Goal: Task Accomplishment & Management: Use online tool/utility

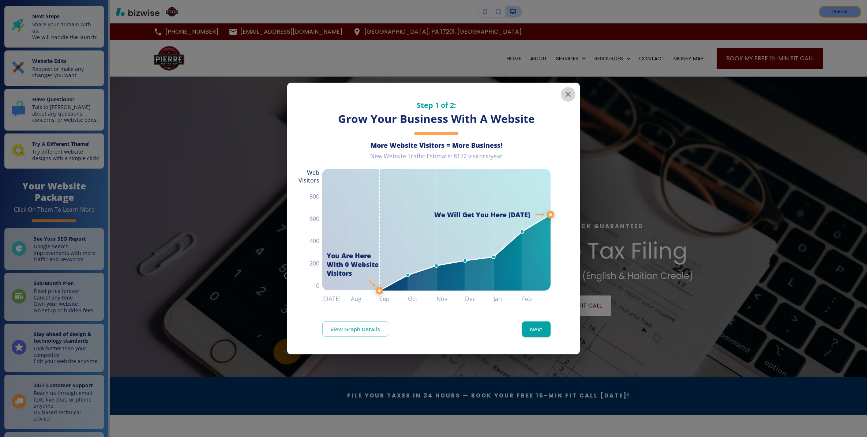
click at [567, 94] on icon "button" at bounding box center [568, 94] width 9 height 9
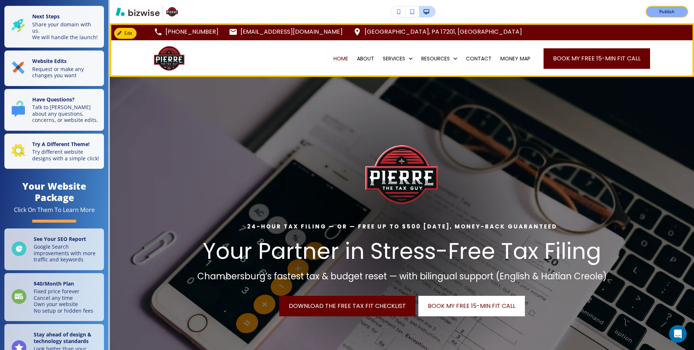
click at [516, 62] on div "MONEY MAP" at bounding box center [515, 58] width 39 height 37
click at [514, 58] on p "MONEY MAP" at bounding box center [515, 58] width 30 height 7
select select "8"
select select "Groceries"
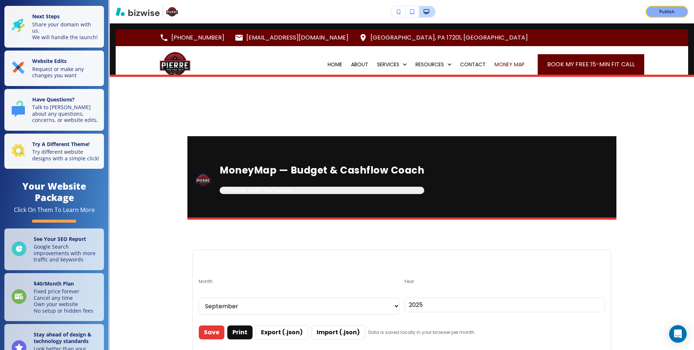
scroll to position [3, 0]
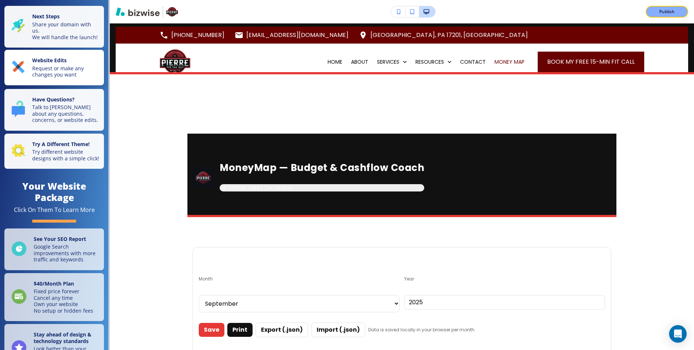
click at [53, 69] on p "Request or make any changes you want" at bounding box center [65, 71] width 67 height 13
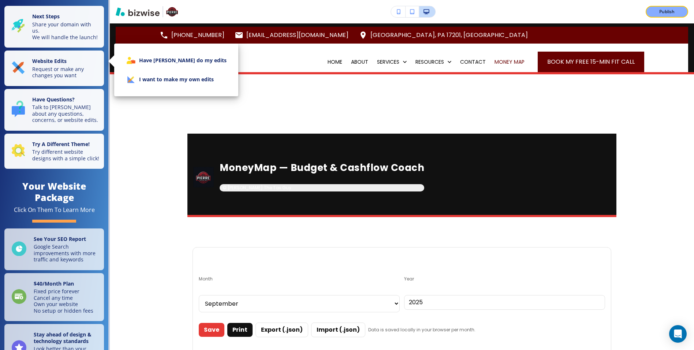
click at [158, 85] on li "I want to make my own edits" at bounding box center [176, 79] width 112 height 19
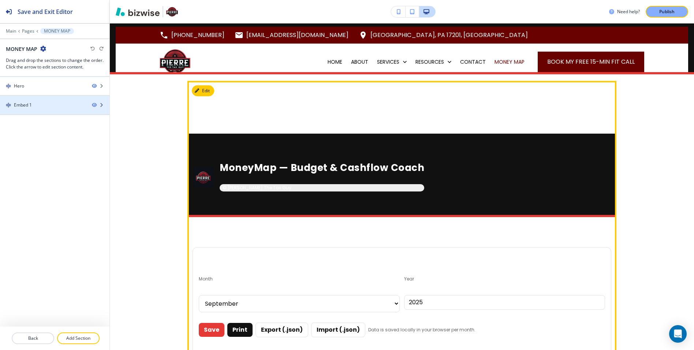
click at [40, 111] on div at bounding box center [54, 111] width 109 height 6
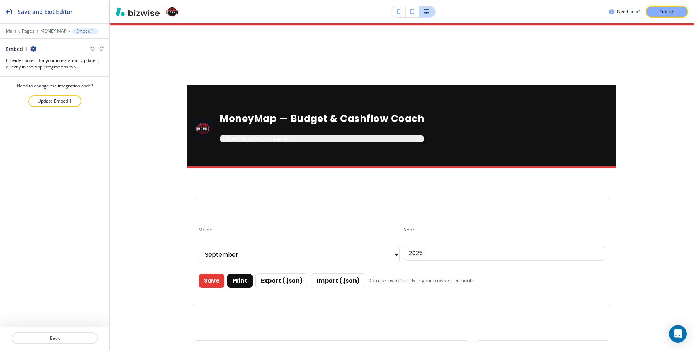
scroll to position [60, 0]
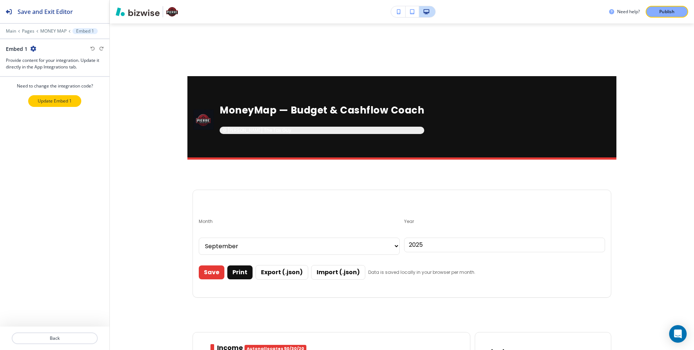
click at [58, 103] on p "Update Embed 1" at bounding box center [55, 101] width 34 height 7
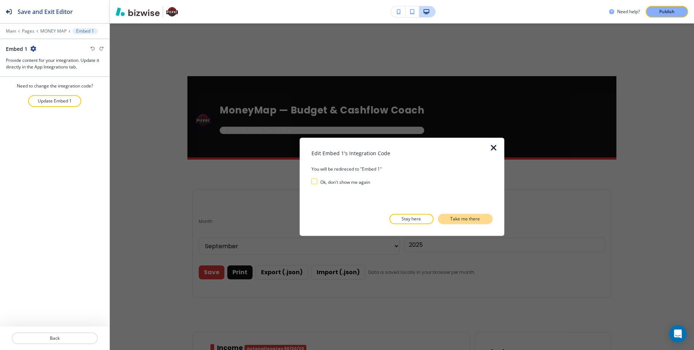
click at [460, 215] on button "Take me there" at bounding box center [465, 219] width 55 height 10
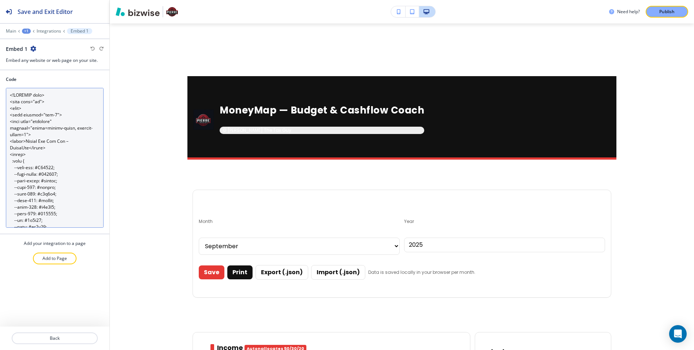
click at [49, 123] on textarea "Code" at bounding box center [55, 158] width 98 height 140
paste textarea ".pierre-container { font-family: system-ui, -apple-system, Segoe UI, Roboto, He…"
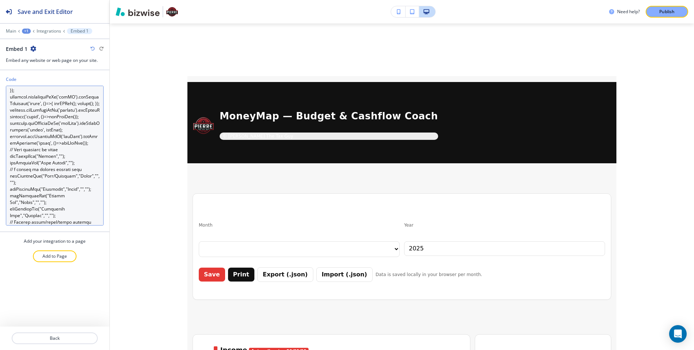
scroll to position [7563, 0]
type textarea "<!DOCTYPE html> <html lang="en"> <head> <meta charset="utf-8"> <meta name="view…"
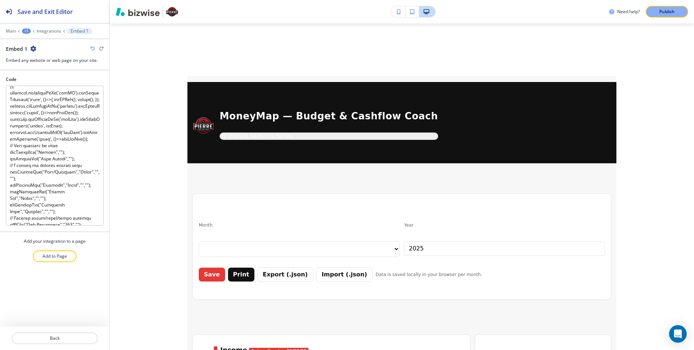
click at [71, 313] on div "Code Add your integration to a page Add to Page" at bounding box center [54, 198] width 109 height 256
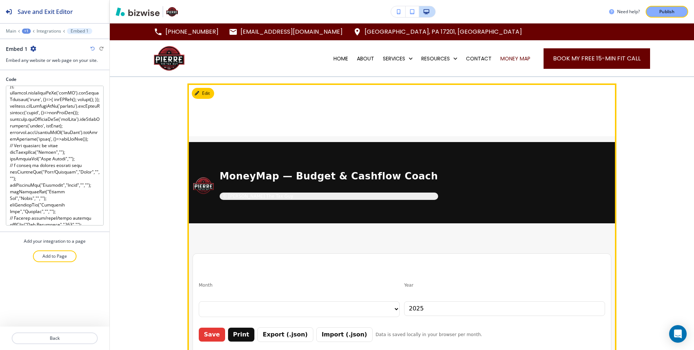
scroll to position [4, 0]
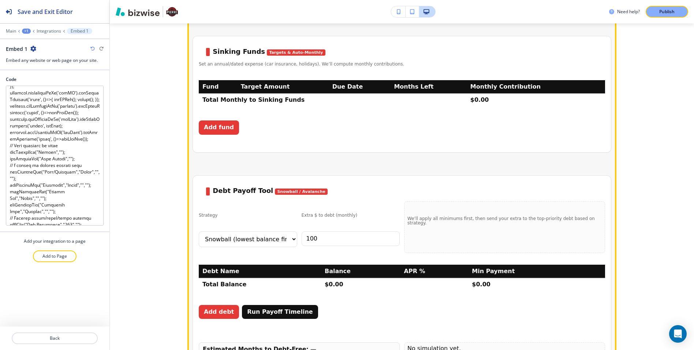
scroll to position [921, 0]
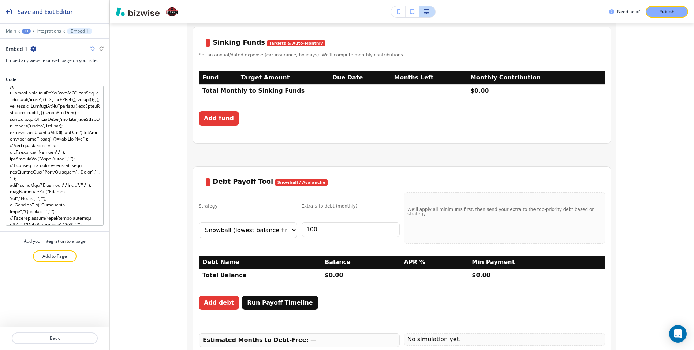
click at [97, 277] on div "Code Add your integration to a page Add to Page" at bounding box center [54, 198] width 109 height 256
click at [65, 335] on p "Back" at bounding box center [54, 338] width 85 height 7
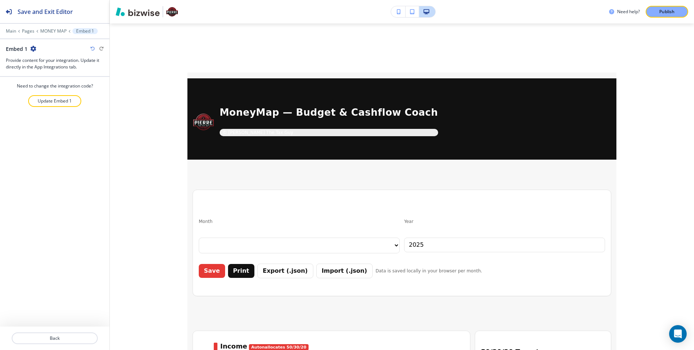
scroll to position [60, 0]
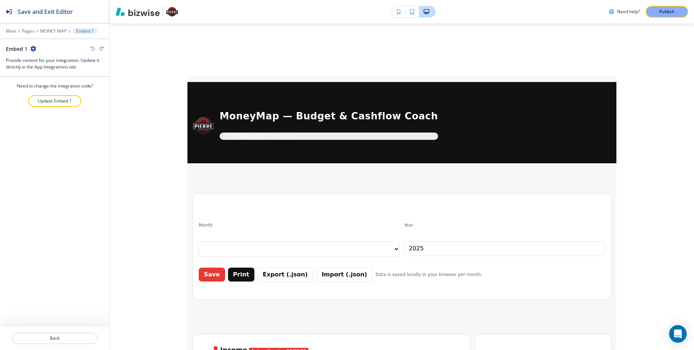
click at [34, 49] on icon "button" at bounding box center [33, 49] width 6 height 6
click at [49, 63] on p "Rename Section" at bounding box center [53, 61] width 37 height 7
click at [28, 49] on input "Embed 1" at bounding box center [44, 48] width 76 height 15
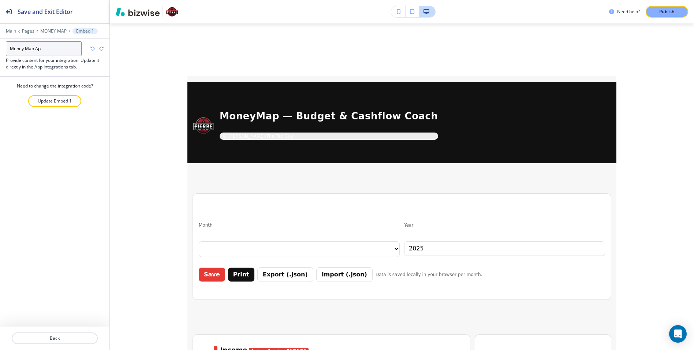
type input "Money Map App"
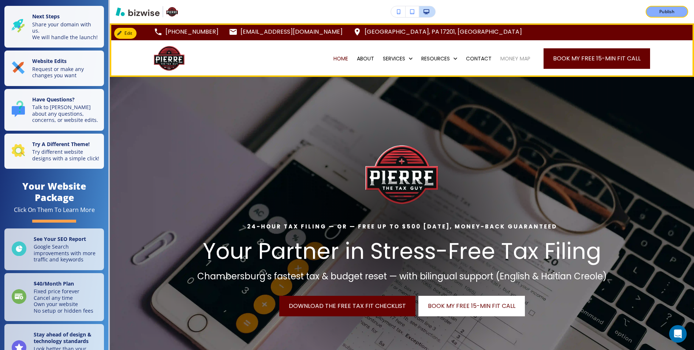
click at [516, 61] on p "MONEY MAP" at bounding box center [515, 58] width 30 height 7
select select "8"
select select "Groceries"
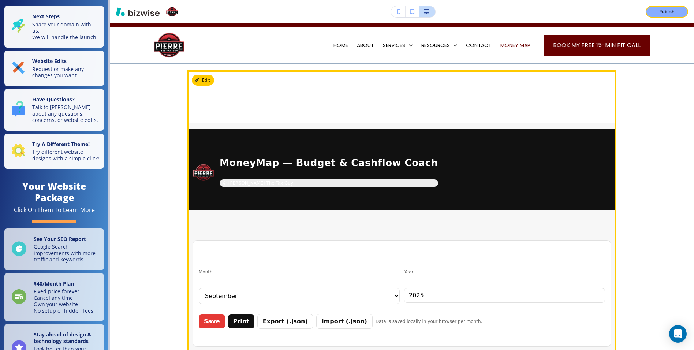
scroll to position [14, 0]
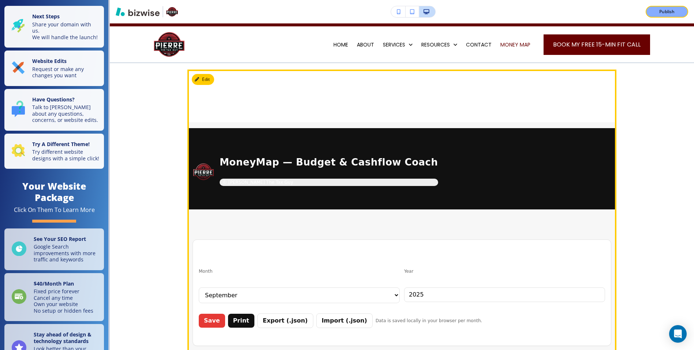
click at [248, 182] on div "© Pierre The Tax Guy" at bounding box center [329, 182] width 218 height 7
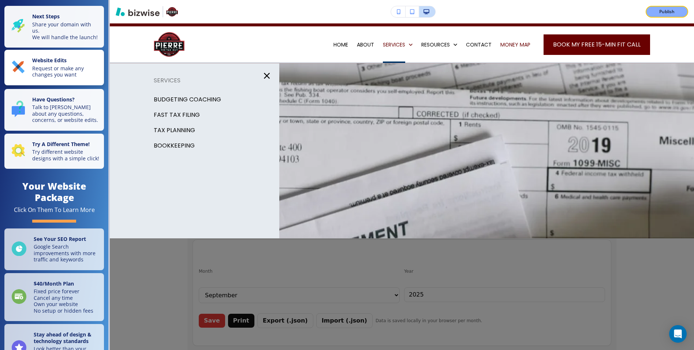
click at [81, 50] on button "Website Edits Request or make any changes you want" at bounding box center [54, 68] width 100 height 36
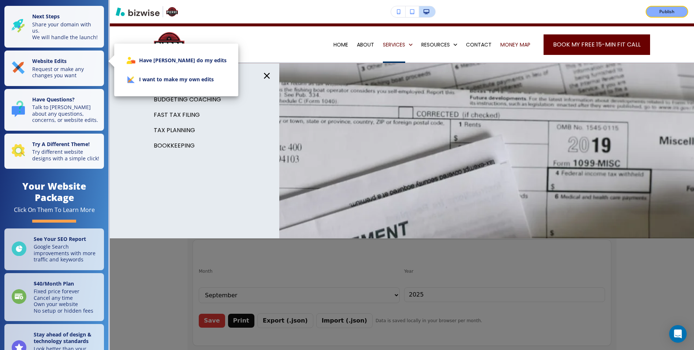
click at [153, 78] on li "I want to make my own edits" at bounding box center [176, 79] width 112 height 19
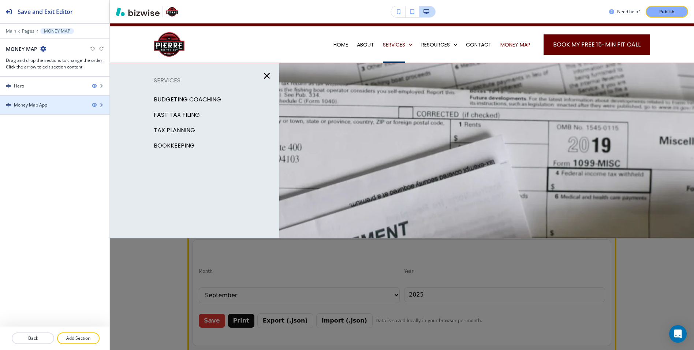
click at [43, 108] on div "Money Map App" at bounding box center [30, 105] width 33 height 7
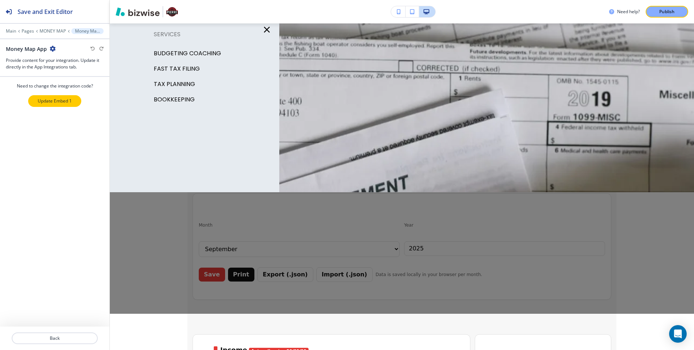
click at [51, 102] on p "Update Embed 1" at bounding box center [55, 101] width 34 height 7
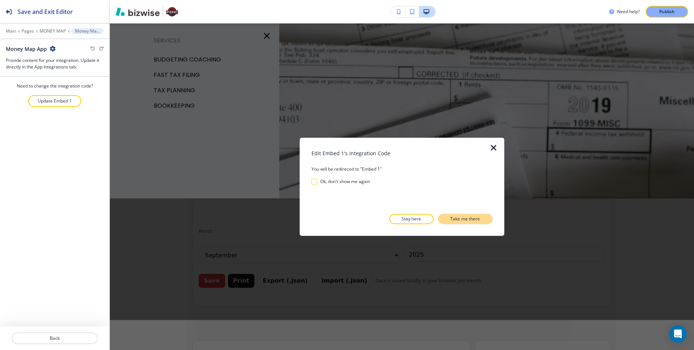
click at [458, 217] on p "Take me there" at bounding box center [465, 219] width 30 height 7
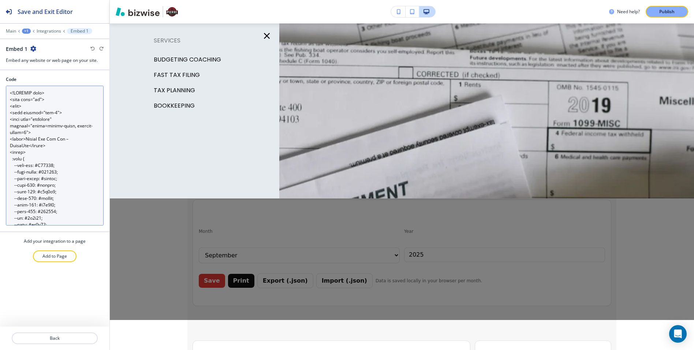
click at [36, 128] on textarea "Code" at bounding box center [55, 156] width 98 height 140
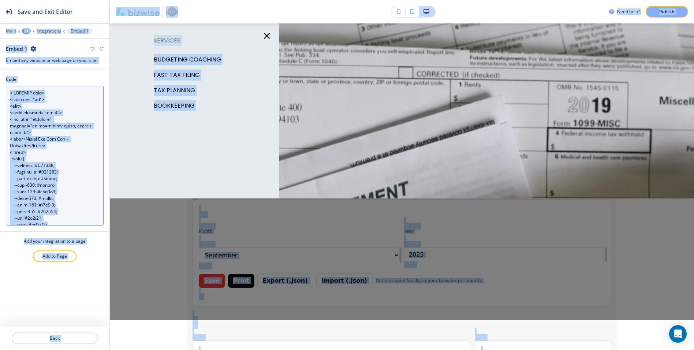
click at [66, 138] on textarea "Code" at bounding box center [55, 156] width 98 height 140
click at [72, 143] on textarea "Code" at bounding box center [55, 156] width 98 height 140
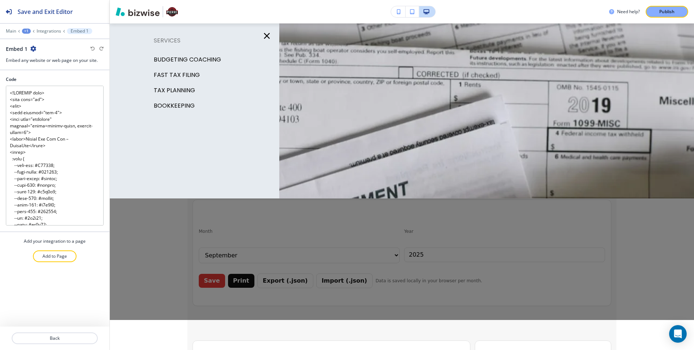
click at [306, 116] on div at bounding box center [402, 171] width 584 height 296
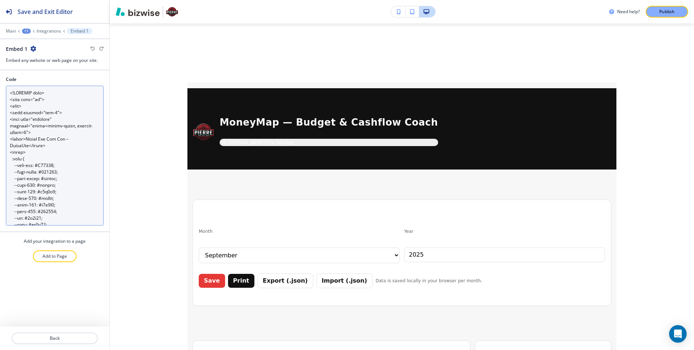
click at [80, 153] on textarea "Code" at bounding box center [55, 156] width 98 height 140
paste textarea
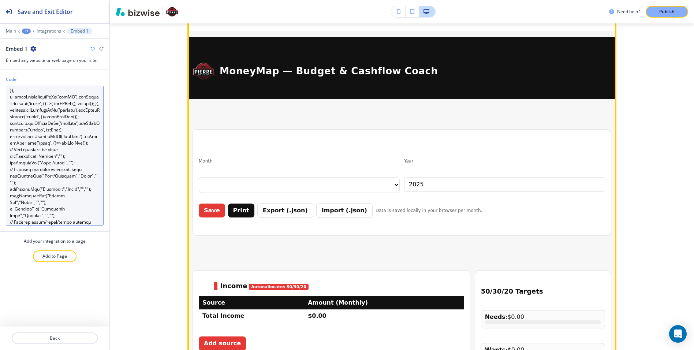
scroll to position [120, 0]
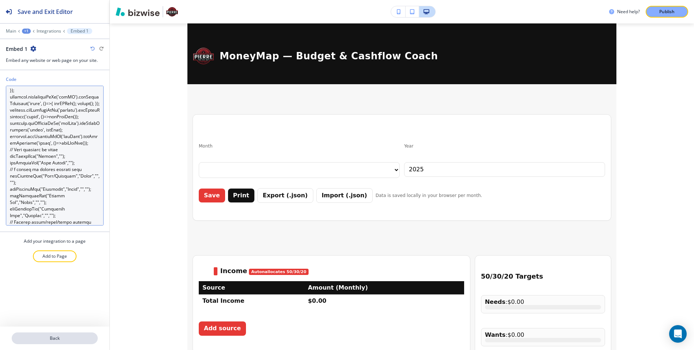
type textarea "<!DOCTYPE html> <html lang="en"> <head> <meta charset="utf-8"> <meta name="view…"
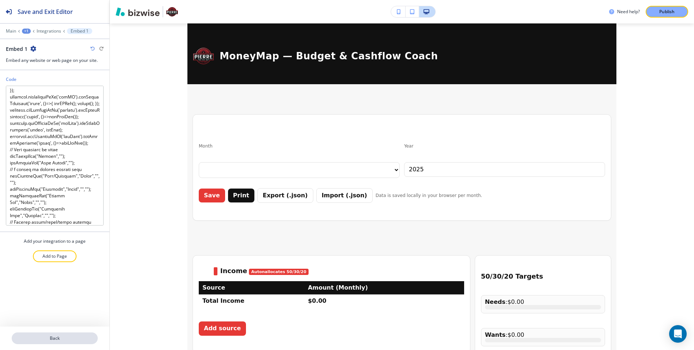
click at [64, 337] on p "Back" at bounding box center [54, 338] width 85 height 7
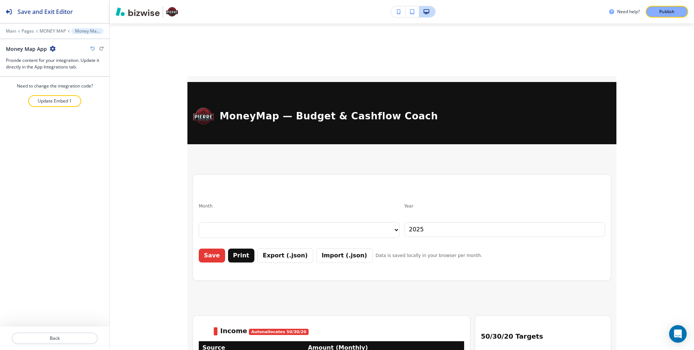
scroll to position [0, 0]
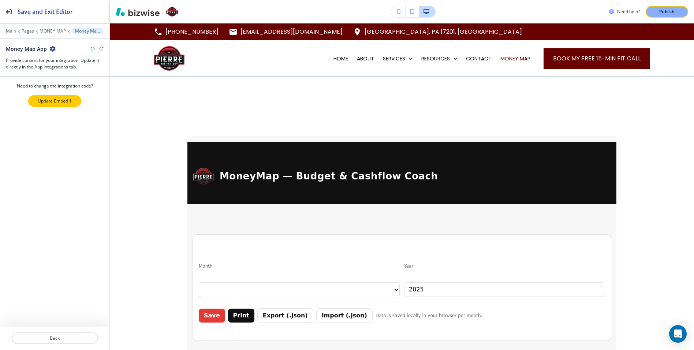
click at [61, 103] on p "Update Embed 1" at bounding box center [55, 101] width 34 height 7
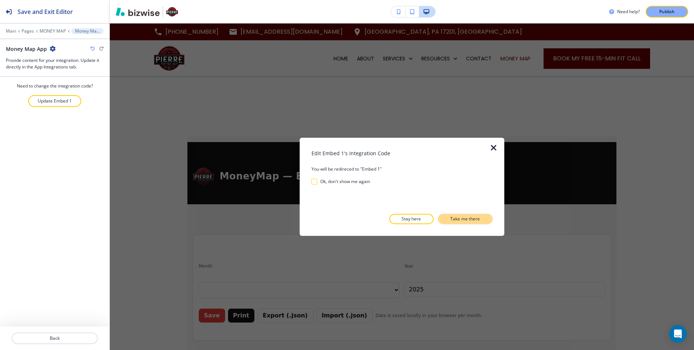
click at [470, 221] on p "Take me there" at bounding box center [465, 219] width 30 height 7
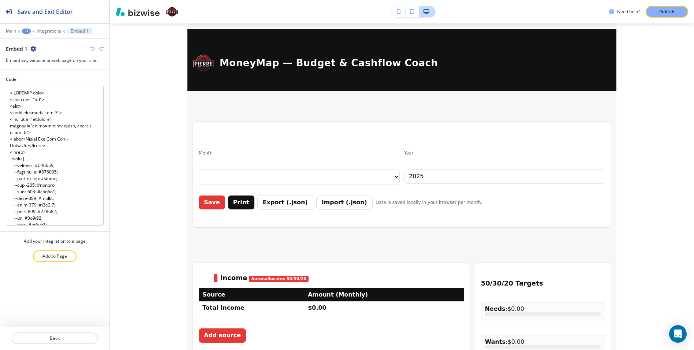
scroll to position [121, 0]
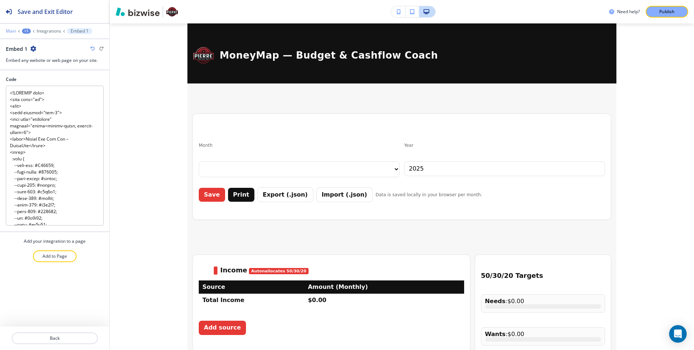
click at [12, 29] on p "Main" at bounding box center [11, 31] width 10 height 5
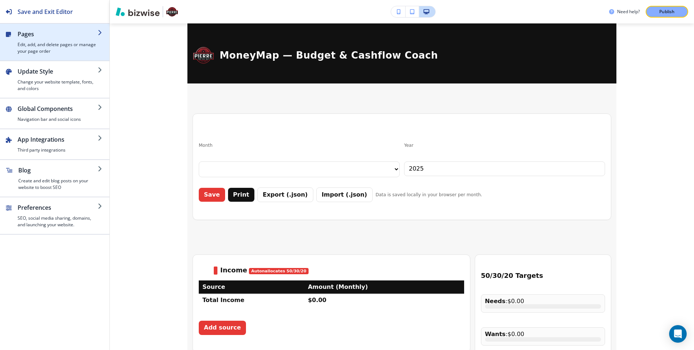
click at [53, 41] on div "button" at bounding box center [58, 39] width 80 height 3
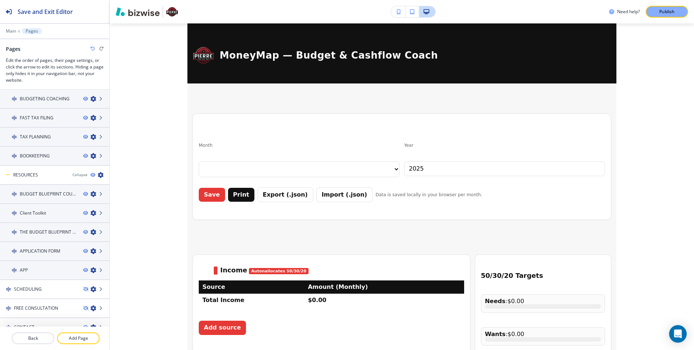
scroll to position [87, 0]
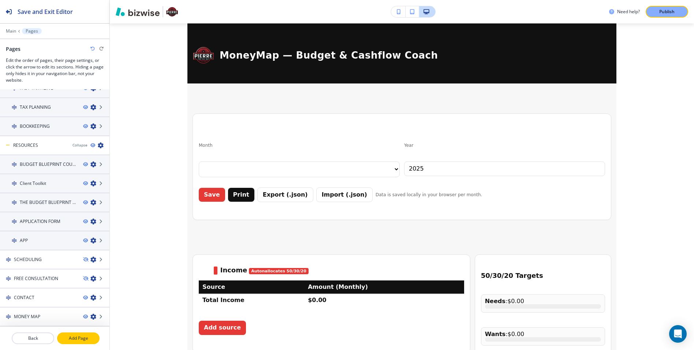
click at [76, 337] on p "Add Page" at bounding box center [78, 338] width 41 height 7
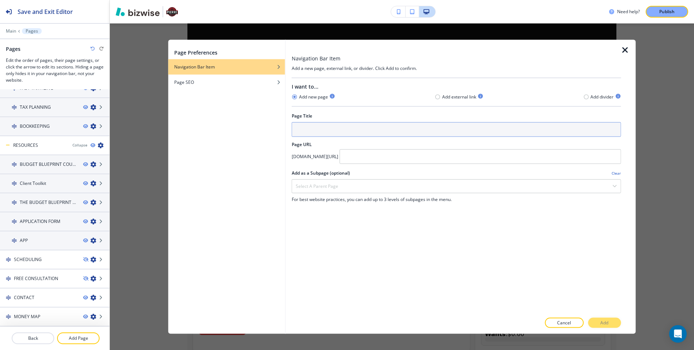
click at [320, 129] on input "text" at bounding box center [456, 129] width 329 height 15
type input "MONEY MAP 2"
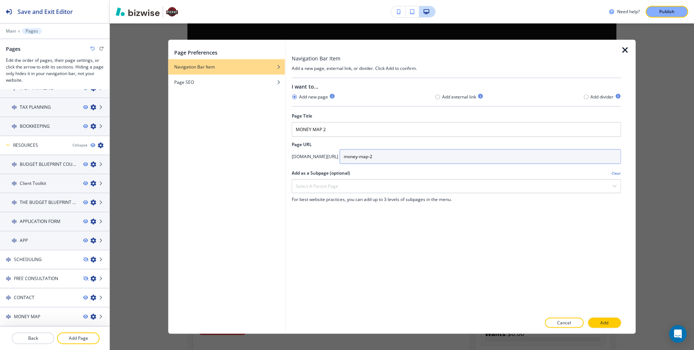
type input "money-map-2"
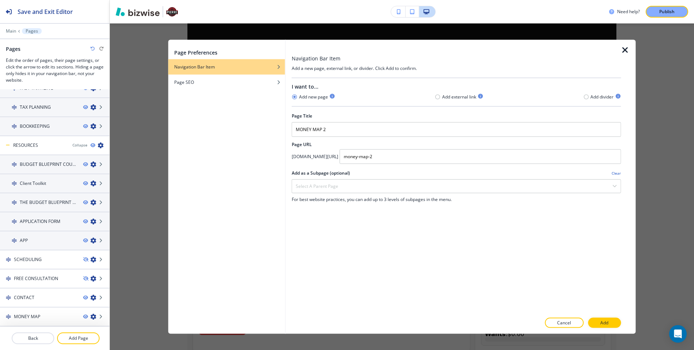
click at [564, 264] on div "I want to... Add new page Add external link Add divider Page Title MONEY MAP 2 …" at bounding box center [456, 195] width 329 height 235
click at [613, 322] on button "Add" at bounding box center [604, 322] width 33 height 10
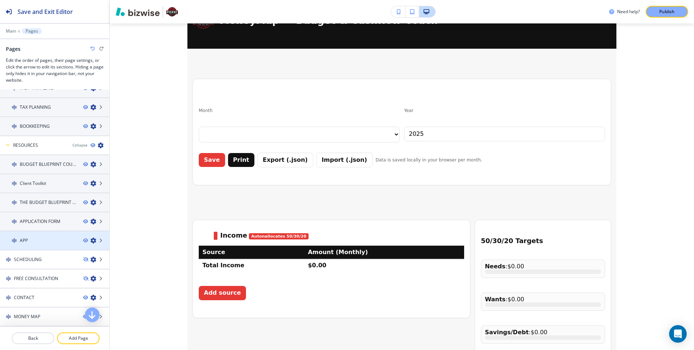
scroll to position [106, 0]
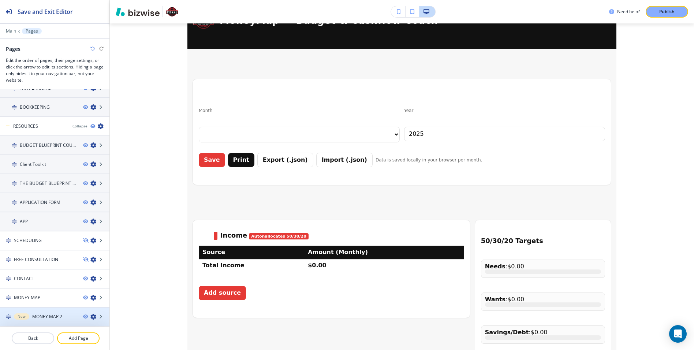
click at [45, 312] on div at bounding box center [54, 310] width 109 height 6
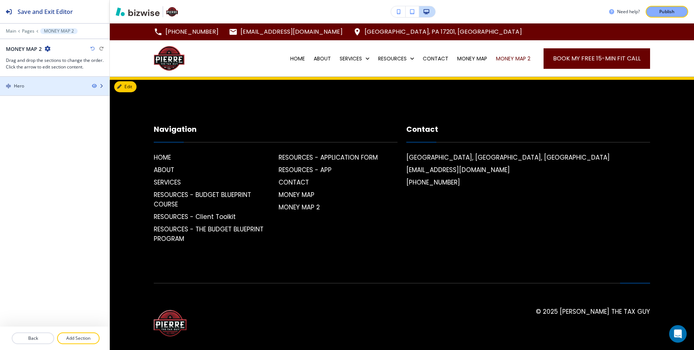
click at [52, 80] on div at bounding box center [54, 80] width 109 height 6
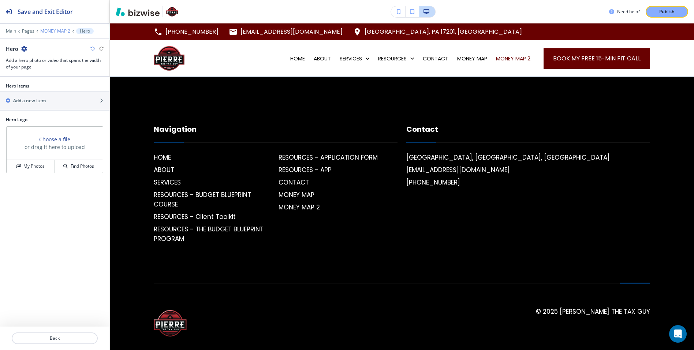
click at [64, 32] on p "MONEY MAP 2" at bounding box center [55, 31] width 30 height 5
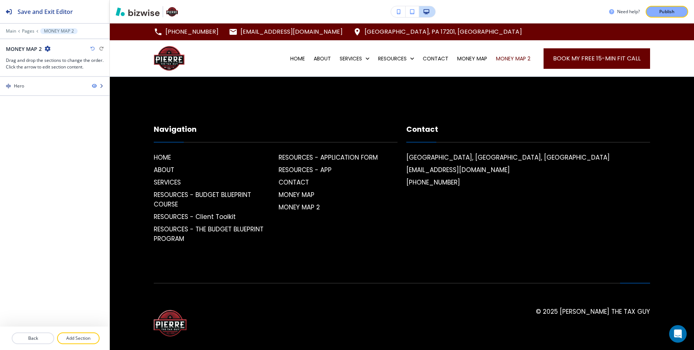
click at [27, 84] on div "Hero" at bounding box center [43, 86] width 86 height 7
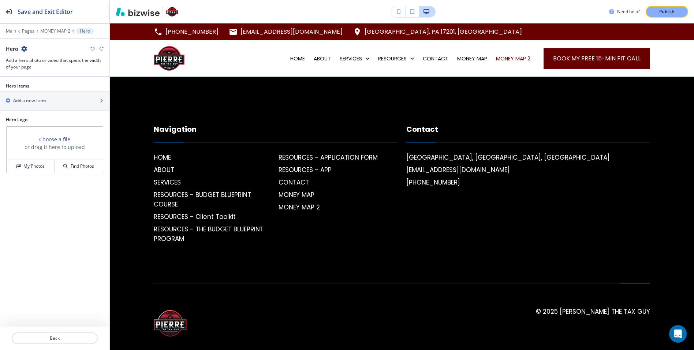
scroll to position [17, 0]
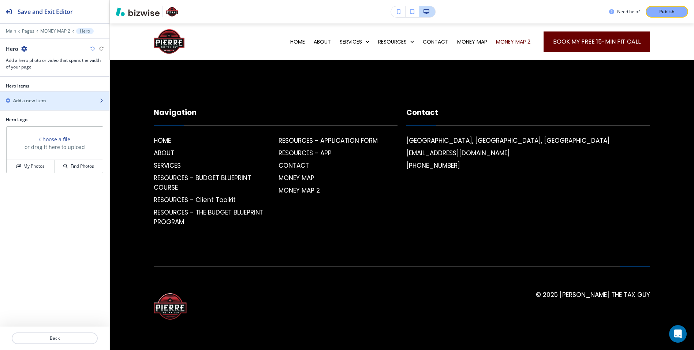
click at [34, 101] on h2 "Add a new item" at bounding box center [29, 100] width 33 height 7
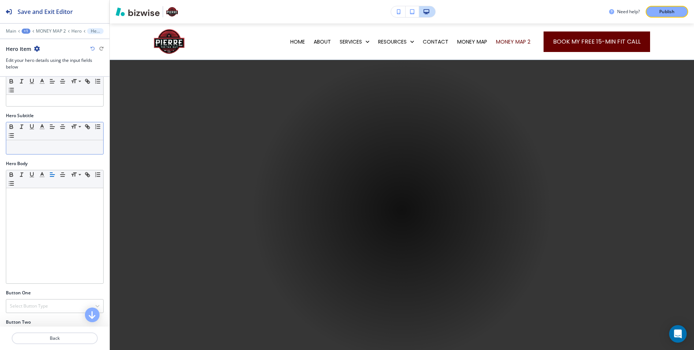
scroll to position [93, 0]
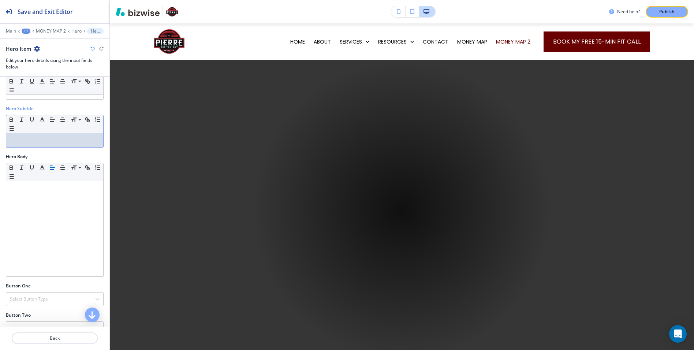
click at [35, 138] on p at bounding box center [55, 140] width 90 height 7
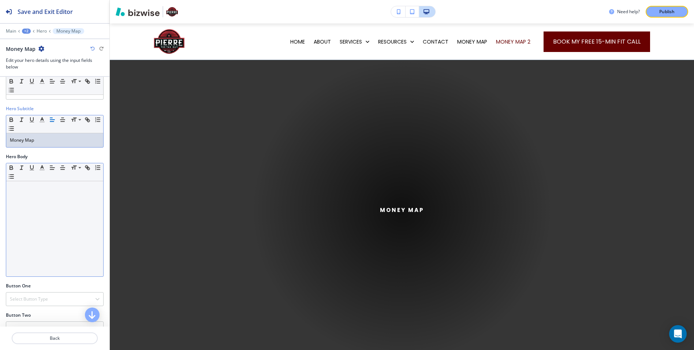
click at [52, 208] on div at bounding box center [54, 228] width 97 height 95
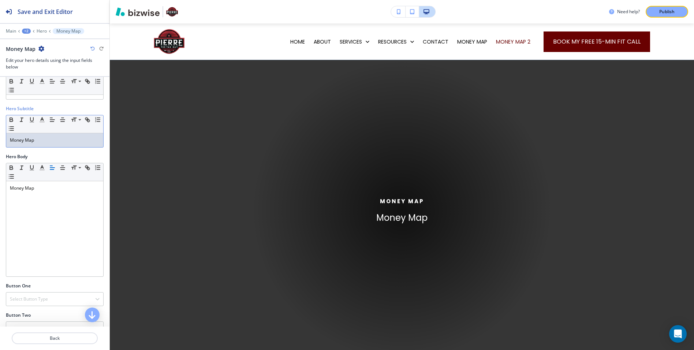
click at [33, 139] on p "Money Map" at bounding box center [55, 140] width 90 height 7
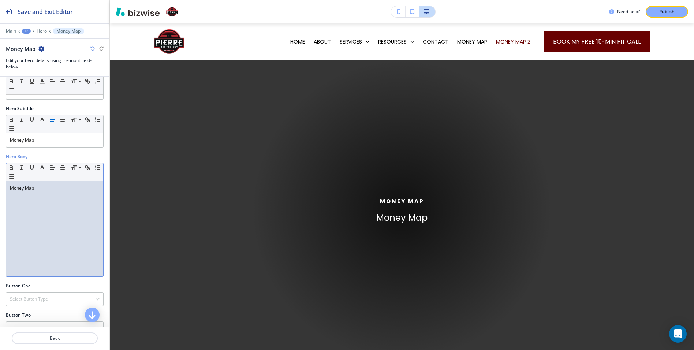
click at [43, 198] on div "Money Map" at bounding box center [54, 228] width 97 height 95
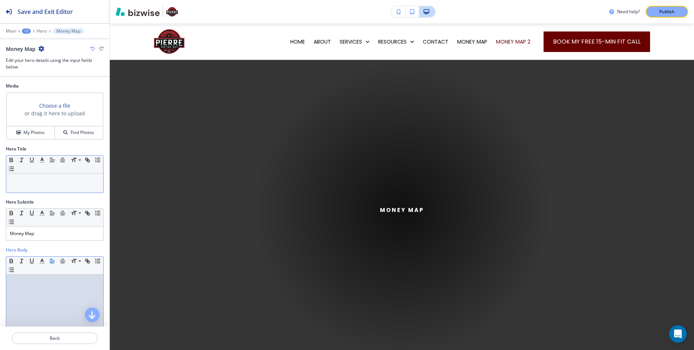
click at [26, 181] on p at bounding box center [55, 180] width 90 height 7
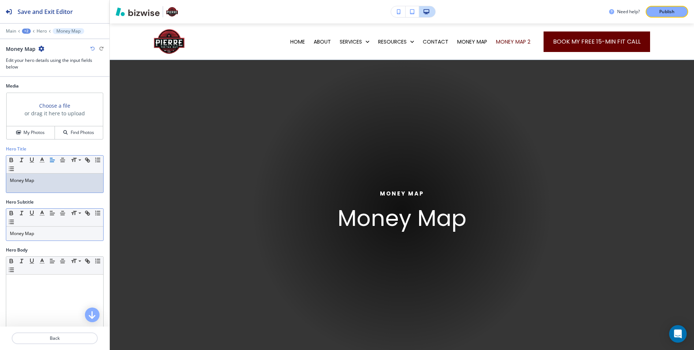
click at [40, 234] on p "Money Map" at bounding box center [55, 233] width 90 height 7
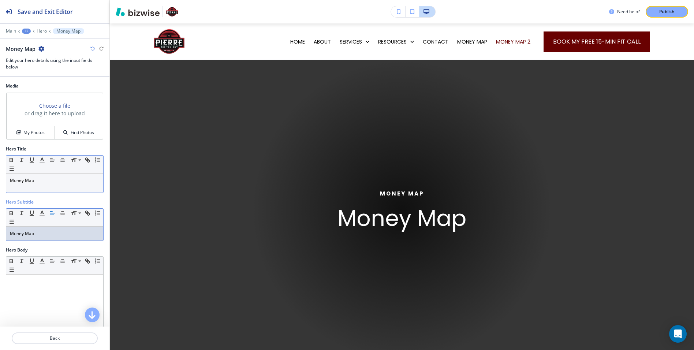
click at [40, 234] on p "Money Map" at bounding box center [55, 233] width 90 height 7
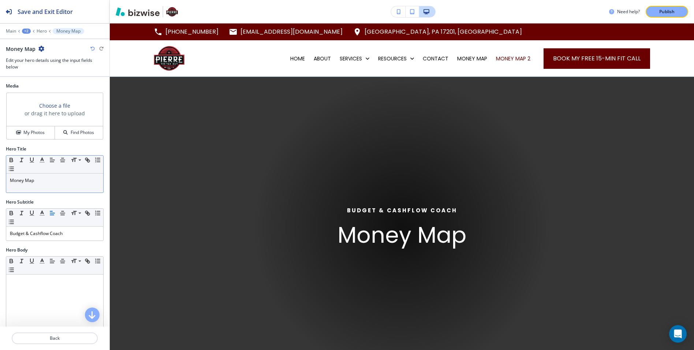
click at [65, 104] on h3 "Choose a file" at bounding box center [54, 106] width 31 height 8
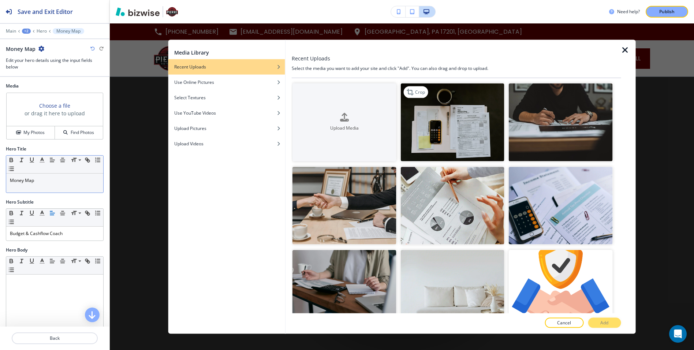
click at [459, 142] on img "button" at bounding box center [452, 122] width 104 height 78
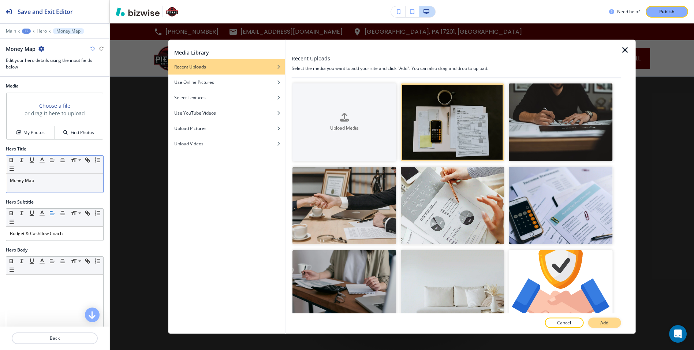
click at [603, 320] on p "Add" at bounding box center [604, 322] width 8 height 7
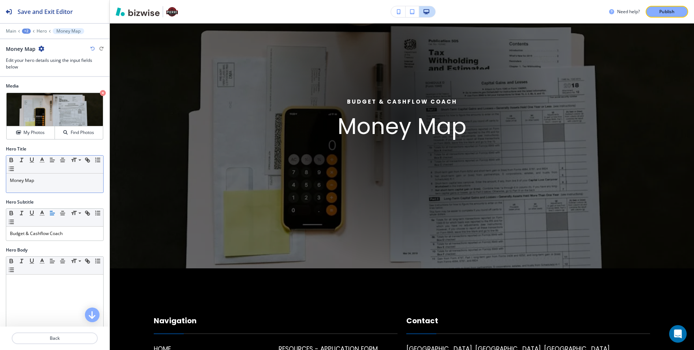
scroll to position [153, 0]
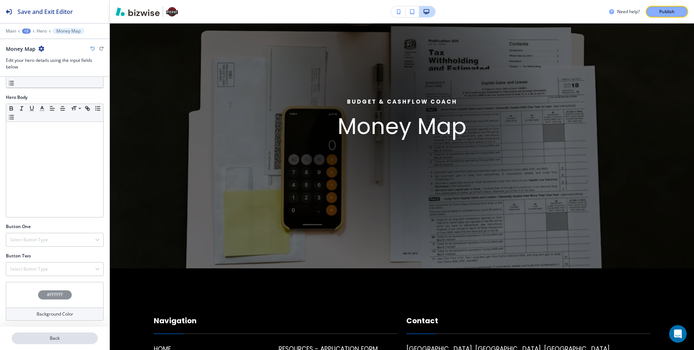
click at [50, 336] on p "Back" at bounding box center [54, 338] width 85 height 7
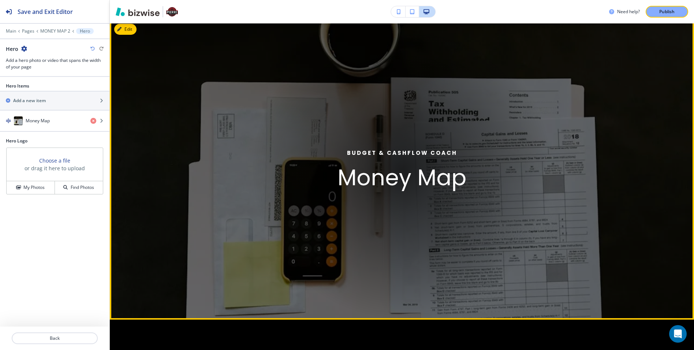
scroll to position [53, 0]
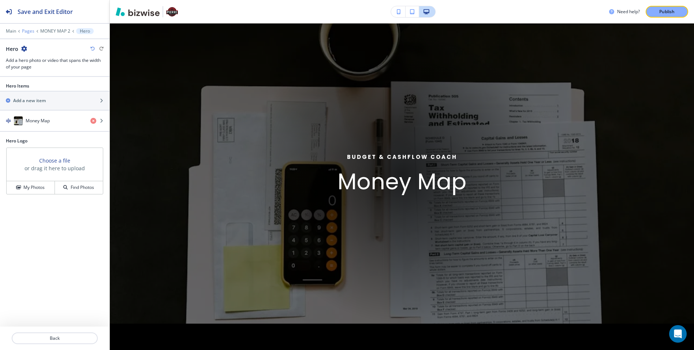
click at [31, 30] on p "Pages" at bounding box center [28, 31] width 12 height 5
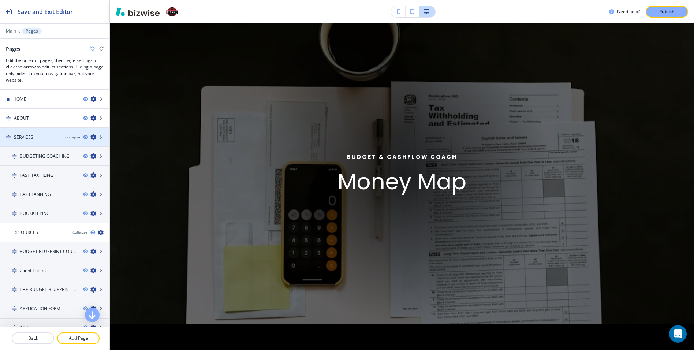
scroll to position [106, 0]
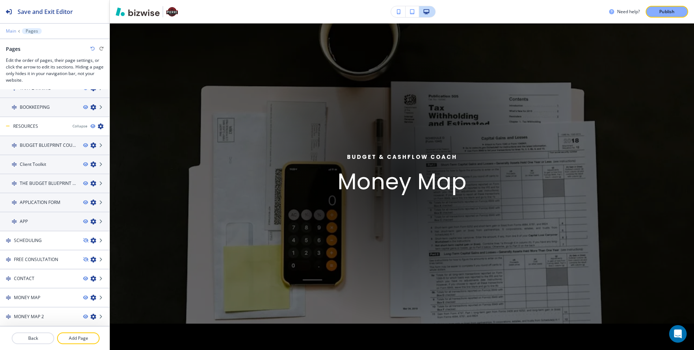
click at [11, 31] on p "Main" at bounding box center [11, 31] width 10 height 5
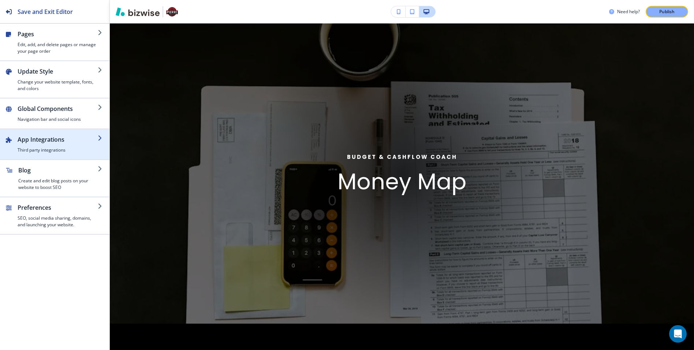
click at [56, 144] on div "button" at bounding box center [58, 145] width 80 height 3
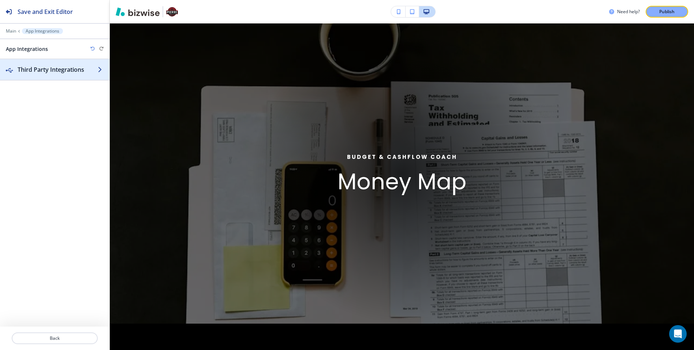
click at [49, 69] on h2 "Third Party Integrations" at bounding box center [58, 69] width 80 height 9
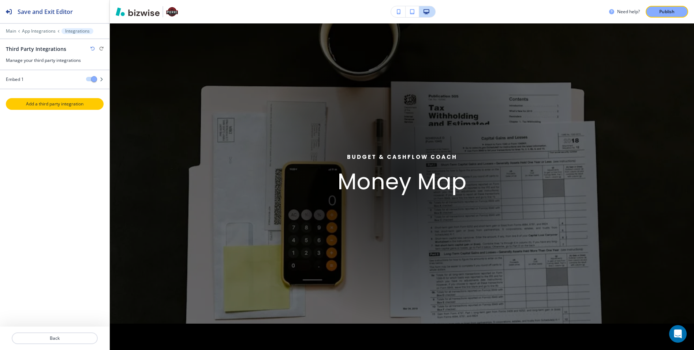
click at [53, 102] on p "Add a third party integration" at bounding box center [55, 104] width 96 height 7
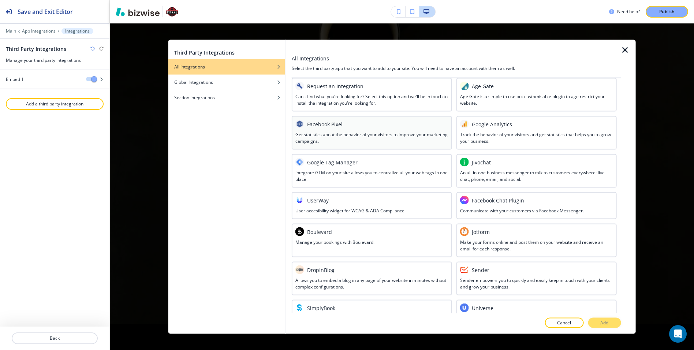
scroll to position [23, 0]
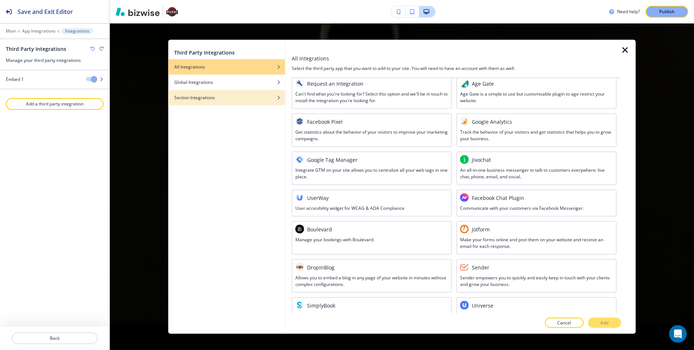
click at [212, 100] on h4 "Section Integrations" at bounding box center [194, 97] width 41 height 7
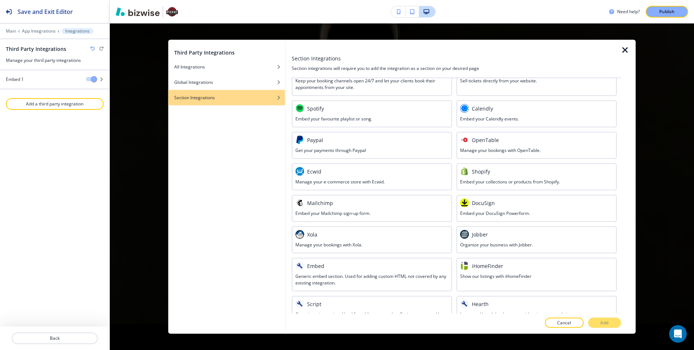
scroll to position [128, 0]
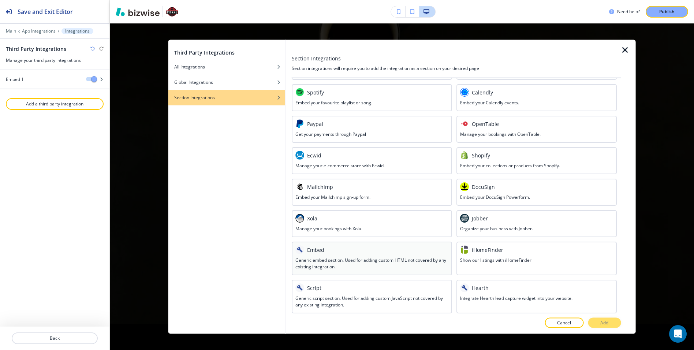
click at [341, 254] on div at bounding box center [371, 255] width 153 height 3
click at [609, 327] on button "Add" at bounding box center [604, 322] width 33 height 10
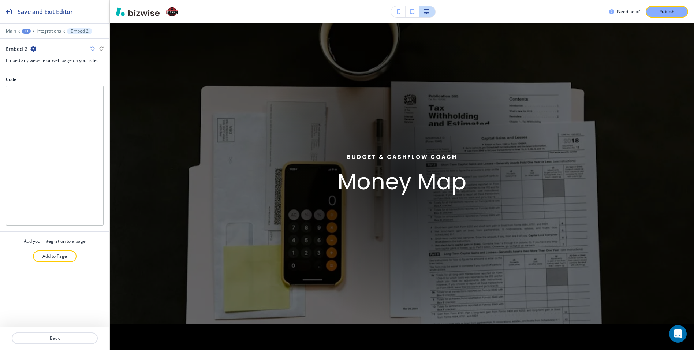
click at [36, 47] on div "Embed 2" at bounding box center [55, 49] width 98 height 8
click at [34, 47] on icon "button" at bounding box center [33, 49] width 6 height 6
click at [43, 60] on p "Rename Embed 2" at bounding box center [53, 61] width 37 height 7
click at [49, 54] on input "Embed 2" at bounding box center [44, 48] width 76 height 15
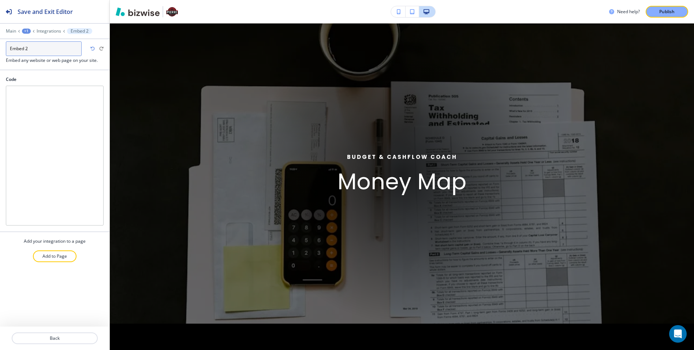
click at [49, 54] on input "Embed 2" at bounding box center [44, 48] width 76 height 15
type input "Money Map V2"
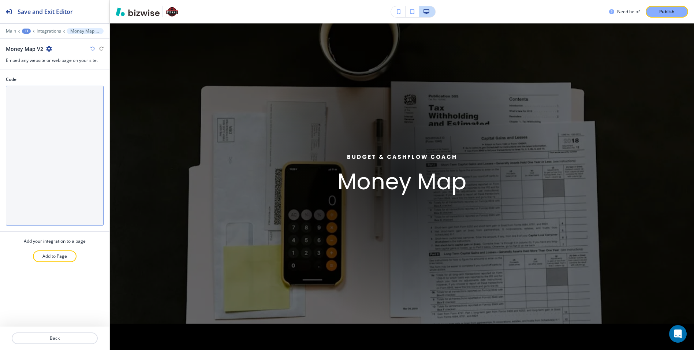
click at [45, 122] on textarea "Code" at bounding box center [55, 156] width 98 height 140
paste textarea "<!DOCTYPE html> <html lang="en"> <head> <meta charset="utf-8"> <meta name="view…"
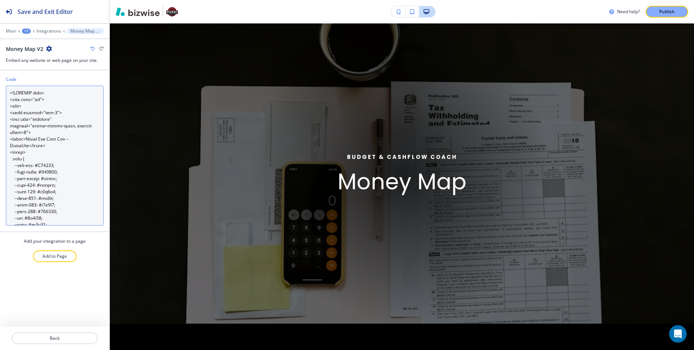
scroll to position [7414, 0]
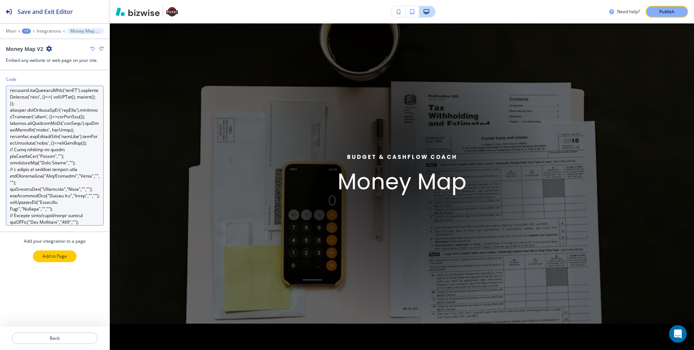
type textarea "<!DOCTYPE html> <html lang="en"> <head> <meta charset="utf-8"> <meta name="view…"
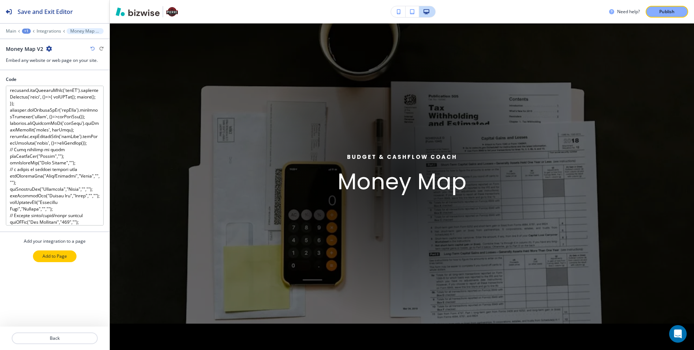
click at [63, 255] on p "Add to Page" at bounding box center [54, 256] width 25 height 7
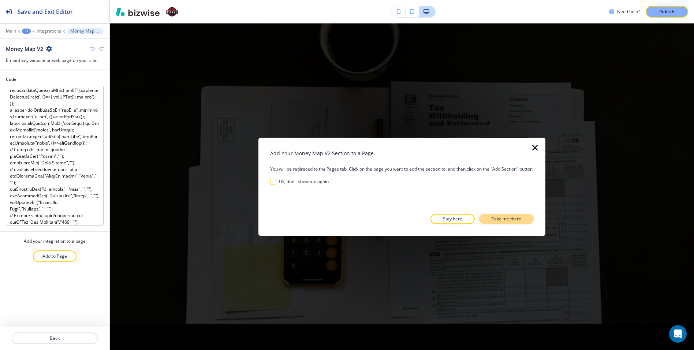
click at [503, 218] on p "Take me there" at bounding box center [507, 219] width 30 height 7
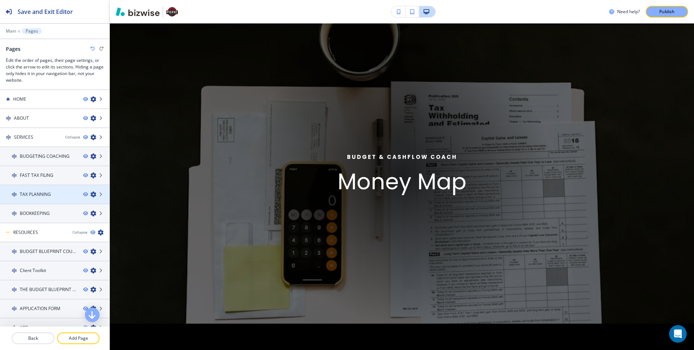
scroll to position [106, 0]
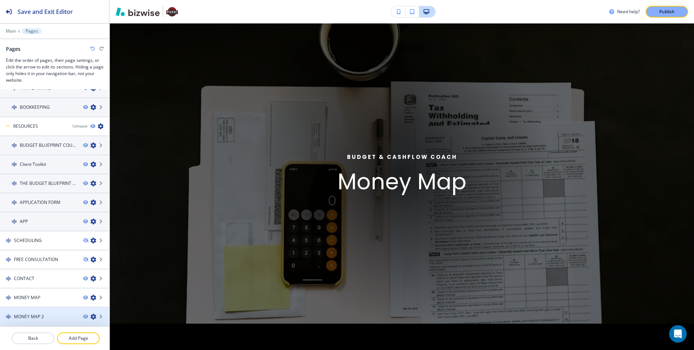
click at [55, 314] on div "MONEY MAP 2" at bounding box center [38, 316] width 77 height 7
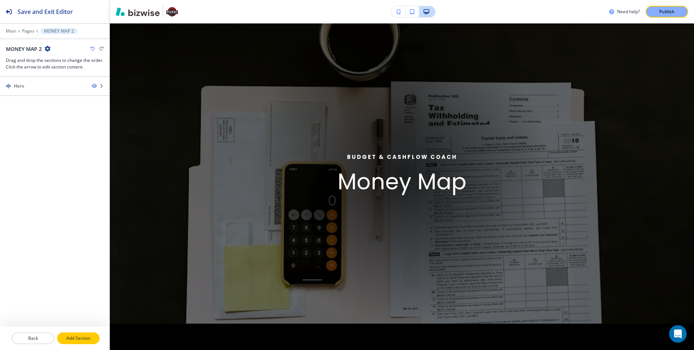
click at [71, 340] on p "Add Section" at bounding box center [78, 338] width 41 height 7
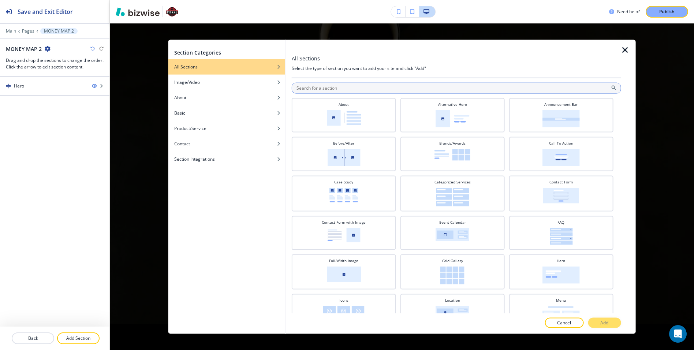
click at [400, 89] on input "text" at bounding box center [456, 88] width 329 height 11
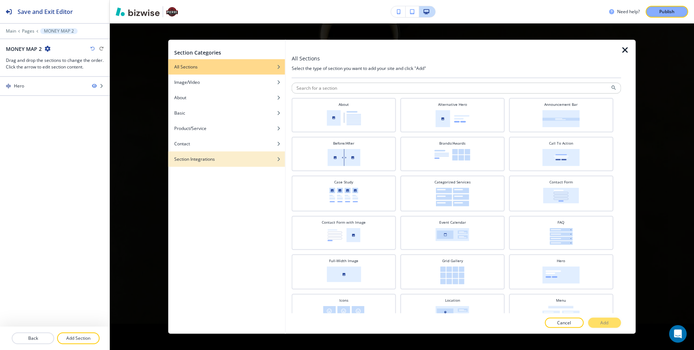
click at [216, 154] on div "button" at bounding box center [226, 154] width 117 height 4
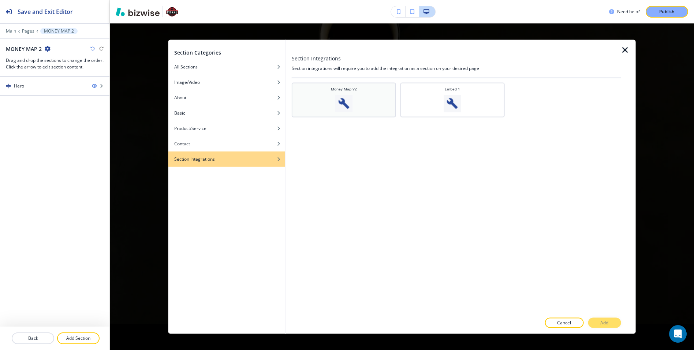
click at [333, 102] on div "Money Map V2" at bounding box center [343, 99] width 97 height 26
click at [596, 324] on button "Add" at bounding box center [604, 322] width 33 height 10
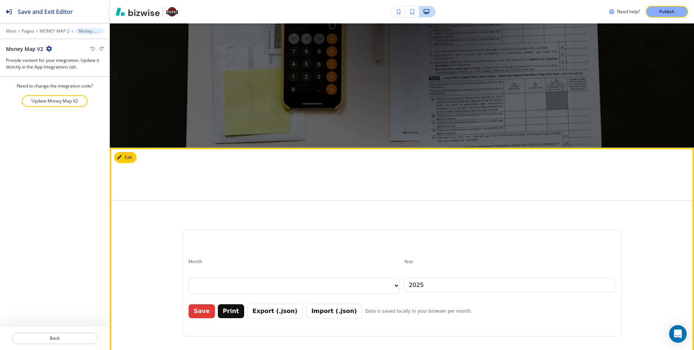
scroll to position [239, 0]
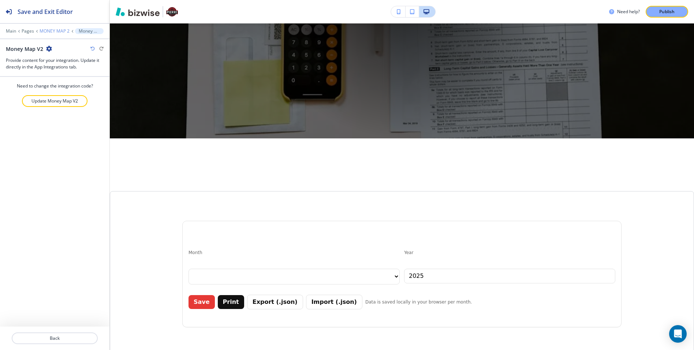
click at [52, 30] on p "MONEY MAP 2" at bounding box center [55, 31] width 30 height 5
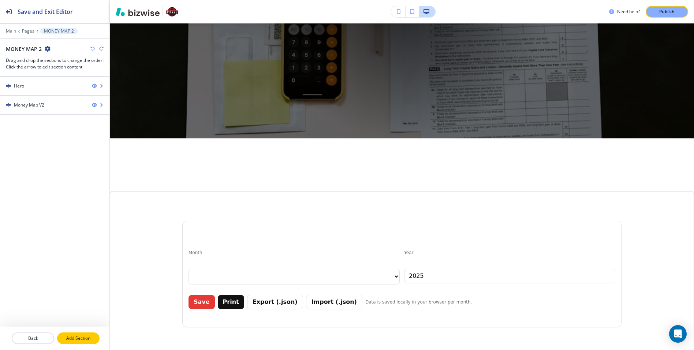
click at [68, 336] on p "Add Section" at bounding box center [78, 338] width 41 height 7
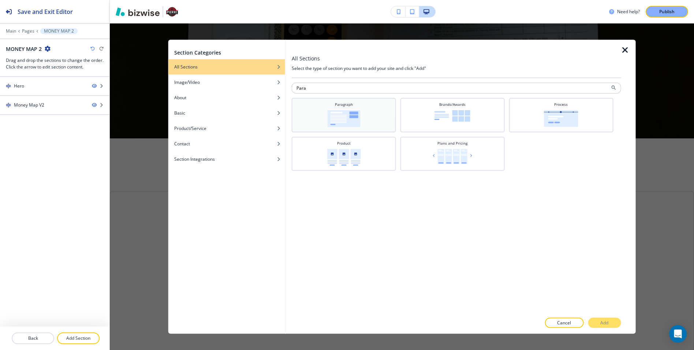
type input "Para"
click at [366, 105] on div "Paragraph" at bounding box center [343, 115] width 97 height 26
click at [606, 318] on button "Add" at bounding box center [604, 322] width 33 height 10
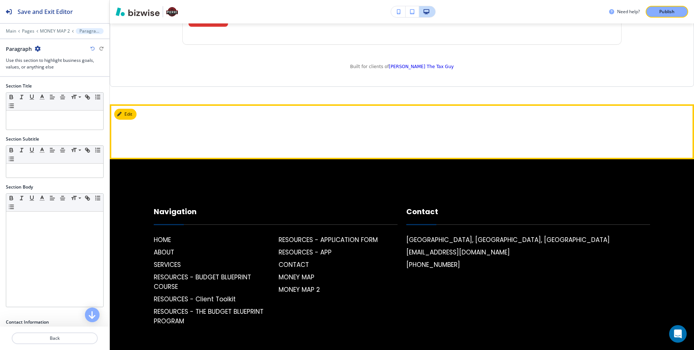
scroll to position [1690, 0]
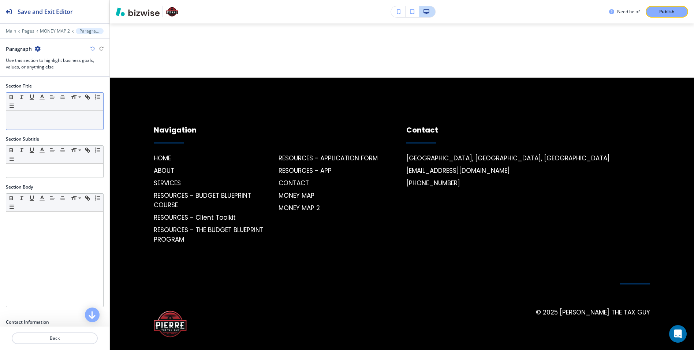
click at [52, 123] on div at bounding box center [54, 120] width 97 height 19
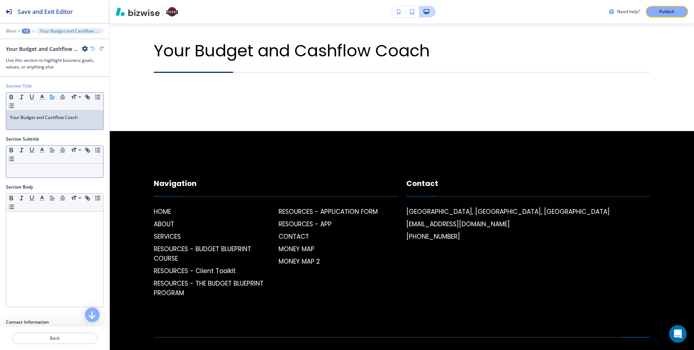
click at [29, 167] on p at bounding box center [55, 170] width 90 height 7
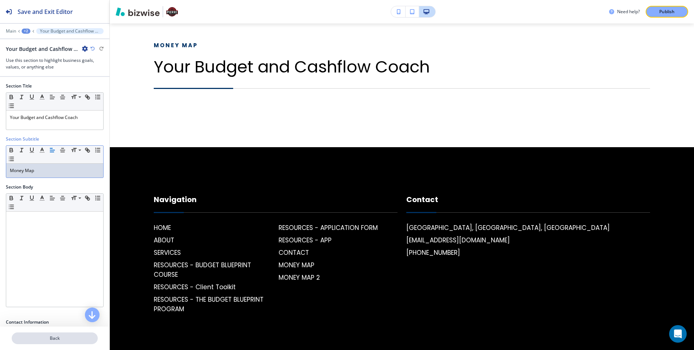
click at [50, 340] on p "Back" at bounding box center [54, 338] width 85 height 7
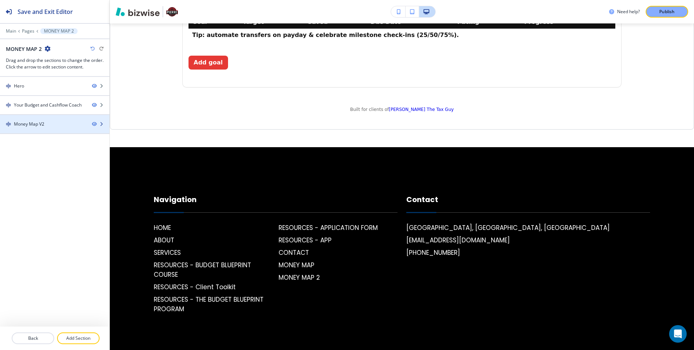
scroll to position [354, 0]
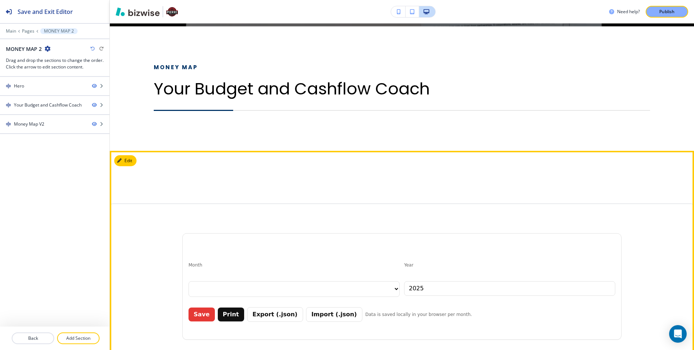
scroll to position [323, 0]
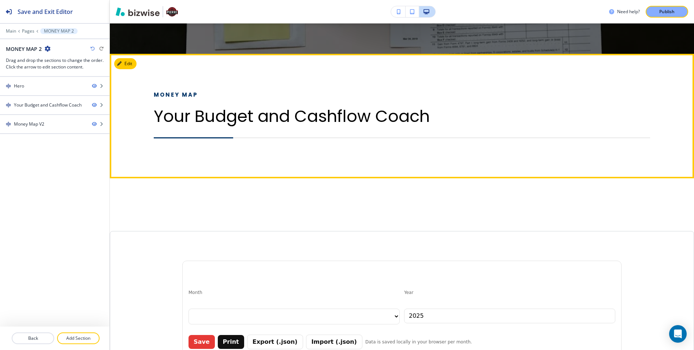
click at [208, 144] on div at bounding box center [402, 149] width 496 height 22
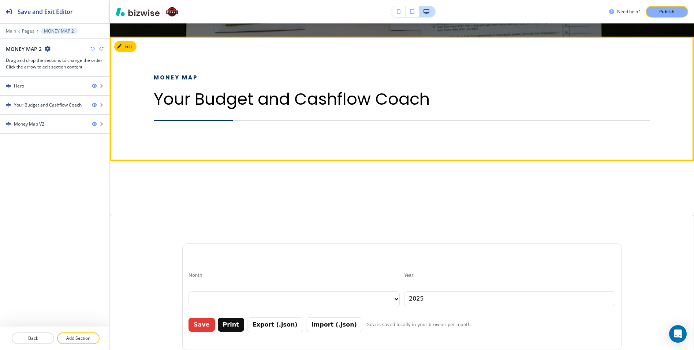
scroll to position [347, 0]
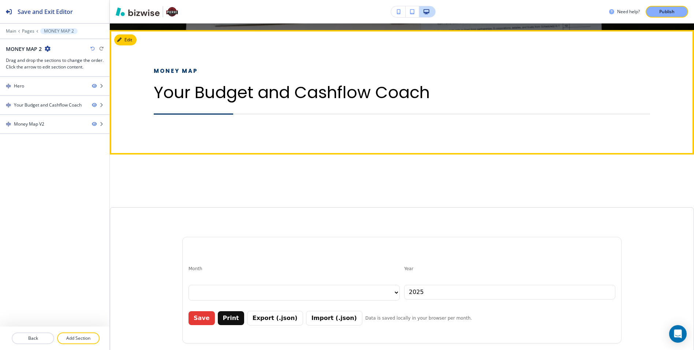
click at [265, 153] on div "Money Map Your Budget and Cashflow Coach" at bounding box center [402, 92] width 584 height 124
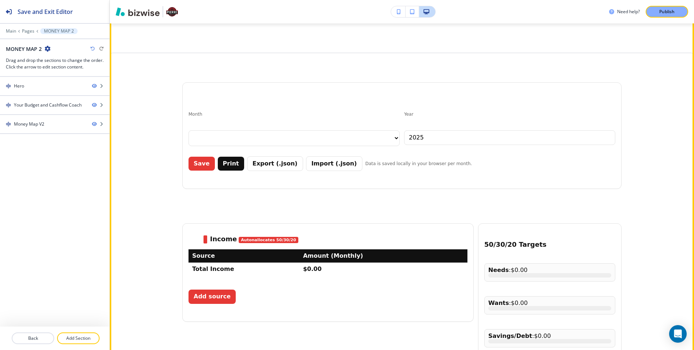
scroll to position [269, 0]
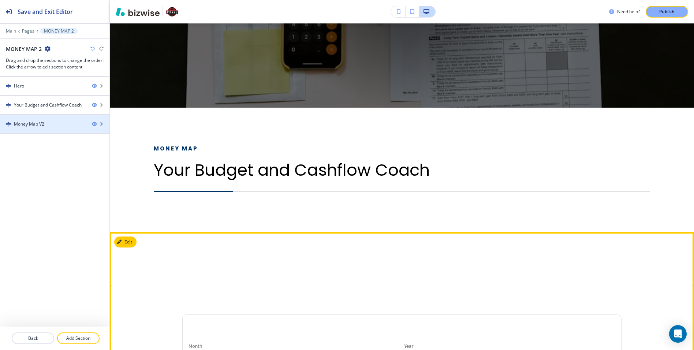
click at [54, 128] on div at bounding box center [54, 130] width 109 height 6
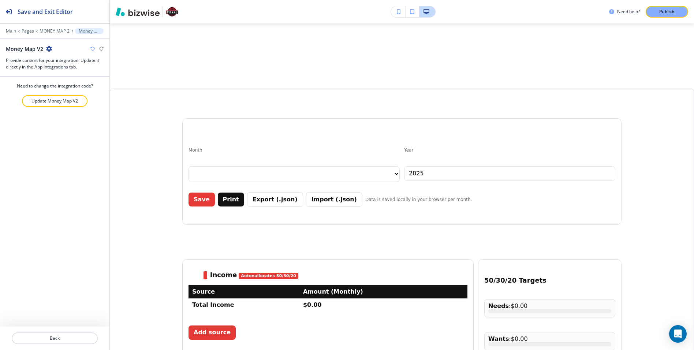
scroll to position [478, 0]
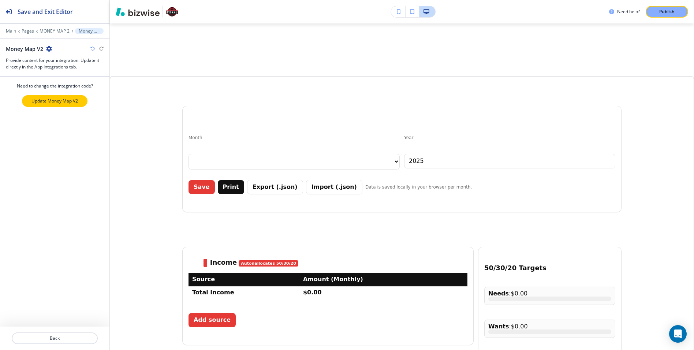
click at [58, 100] on p "Update Money Map V2" at bounding box center [54, 101] width 46 height 7
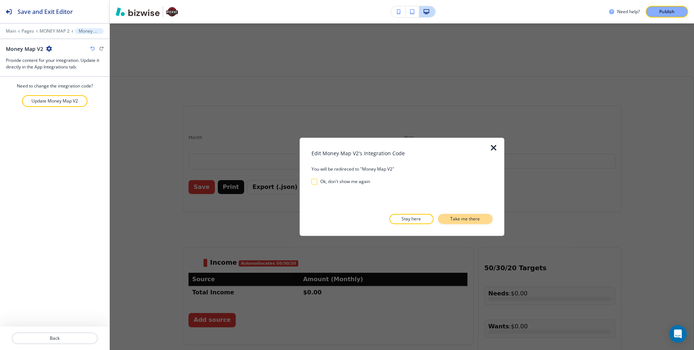
click at [464, 216] on p "Take me there" at bounding box center [465, 219] width 30 height 7
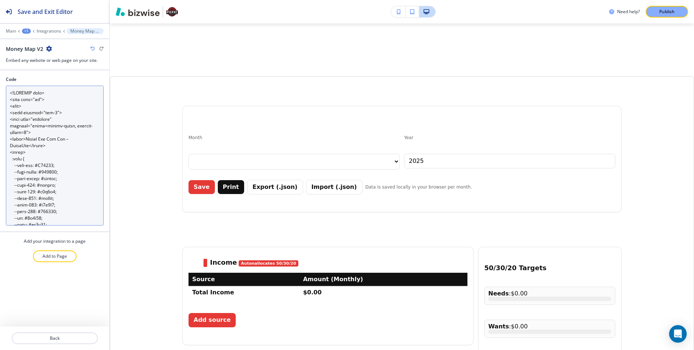
click at [61, 181] on textarea "Code" at bounding box center [55, 156] width 98 height 140
paste textarea
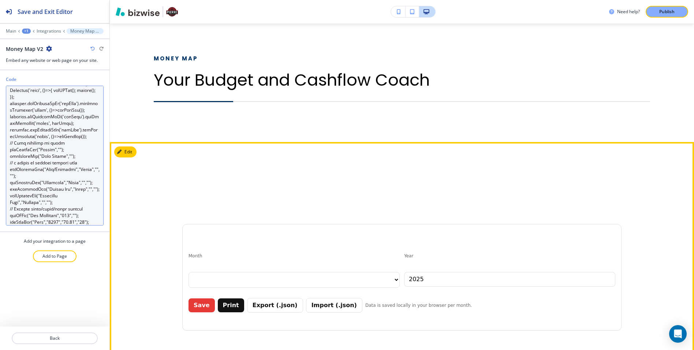
scroll to position [358, 0]
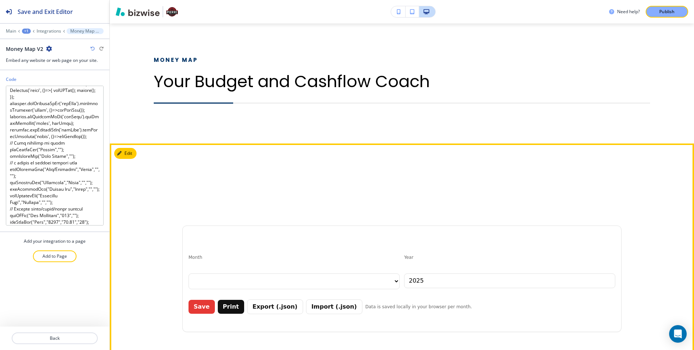
click at [250, 227] on div "Month Year 2025 Save Print Export (.json) Import (.json) Data is saved locally …" at bounding box center [401, 278] width 439 height 107
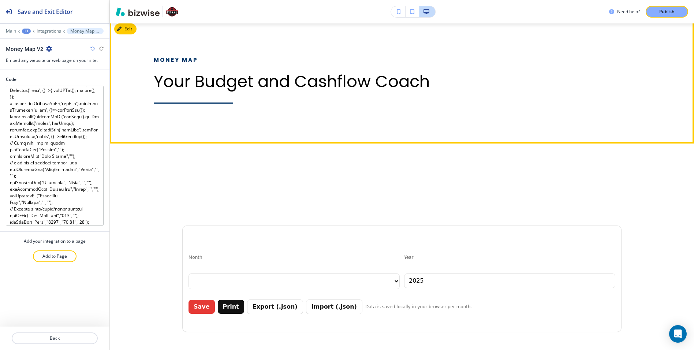
click at [198, 131] on div "Money Map Your Budget and Cashflow Coach" at bounding box center [402, 81] width 584 height 124
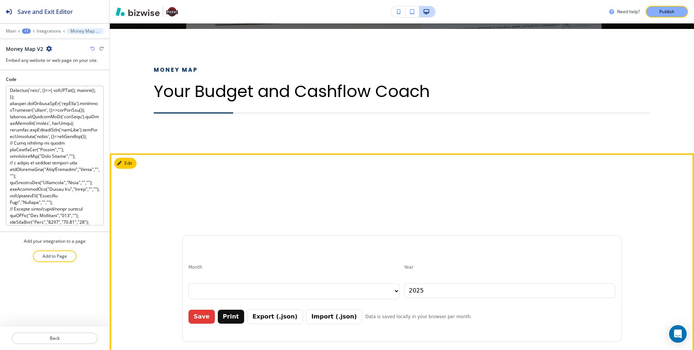
scroll to position [345, 0]
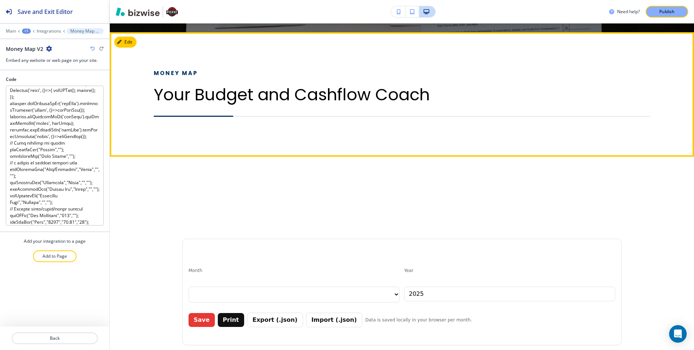
click at [262, 98] on p "Your Budget and Cashflow Coach" at bounding box center [402, 94] width 496 height 19
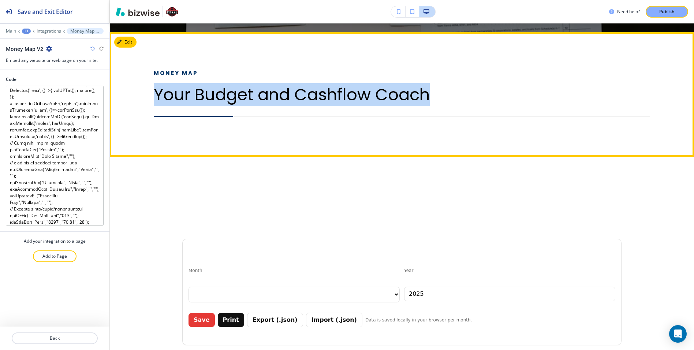
click at [262, 98] on p "Your Budget and Cashflow Coach" at bounding box center [402, 94] width 496 height 19
copy p "Your Budget and Cashflow Coach"
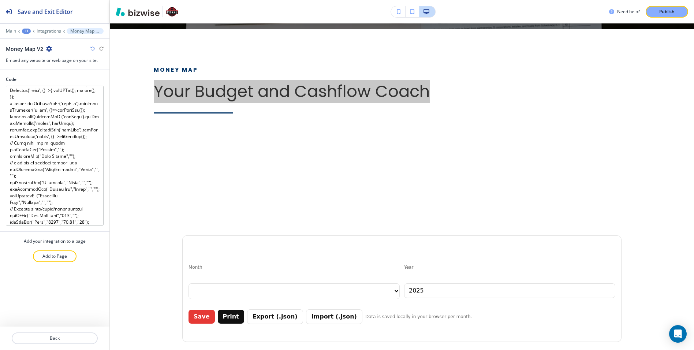
scroll to position [348, 0]
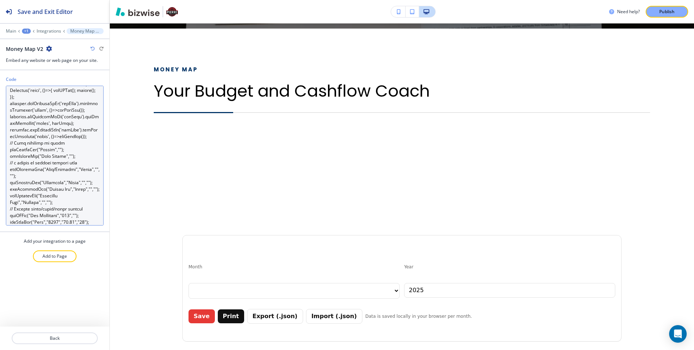
click at [70, 139] on textarea "Code" at bounding box center [55, 156] width 98 height 140
paste textarea "h1>Your Budget and Cashflow Coach</h1> <"
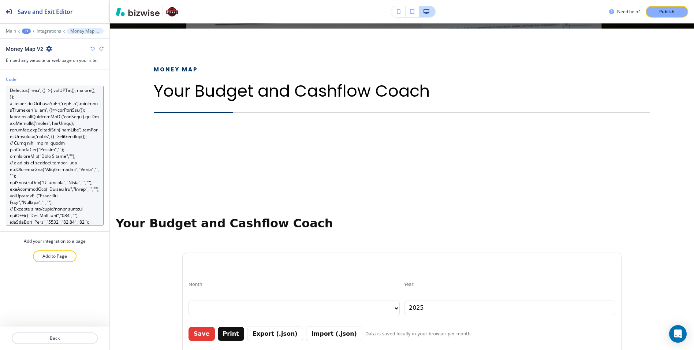
scroll to position [7420, 0]
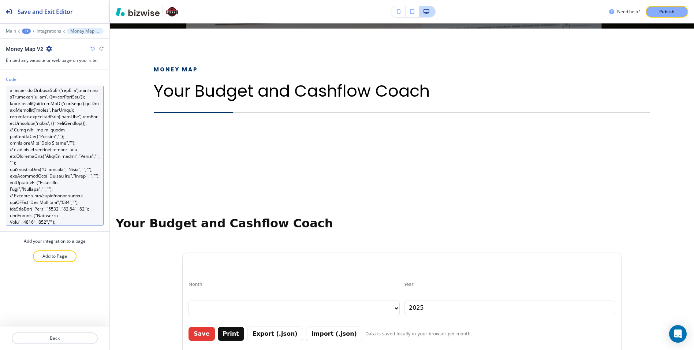
click at [69, 145] on textarea "Code" at bounding box center [55, 156] width 98 height 140
paste textarea "main> <h1>Your Budget and Cashflow Coach</h1"
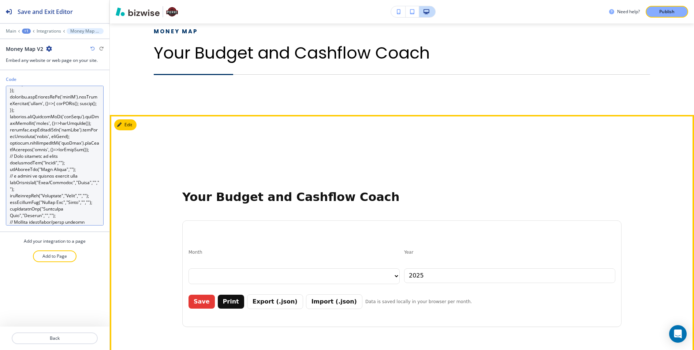
scroll to position [391, 0]
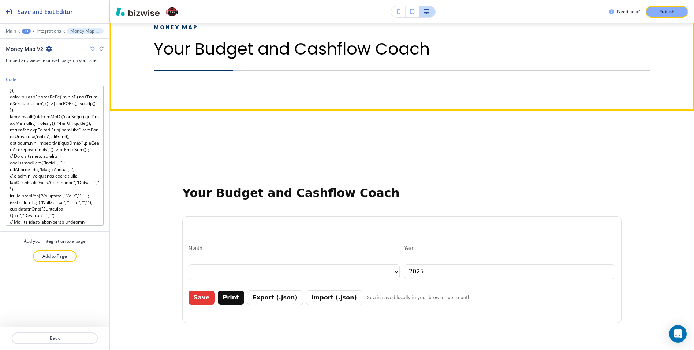
click at [216, 76] on div at bounding box center [402, 82] width 496 height 22
click at [262, 58] on p "Your Budget and Cashflow Coach" at bounding box center [402, 48] width 496 height 19
click at [385, 65] on div "Money Map Your Budget and Cashflow Coach" at bounding box center [402, 58] width 496 height 70
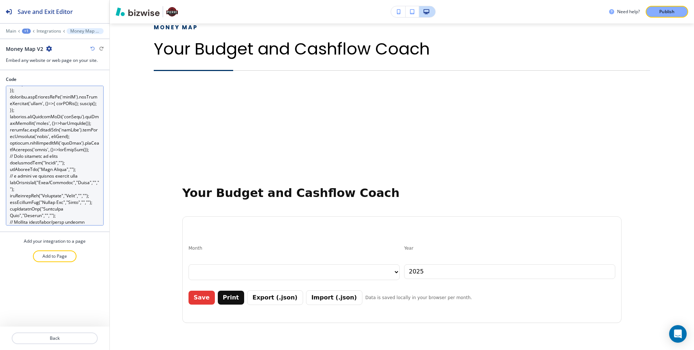
click at [74, 158] on textarea "Code" at bounding box center [55, 156] width 98 height 140
paste textarea "div class="MuiBox-root css-1cuu110" style="--translation-offset: min(90%, 100px…"
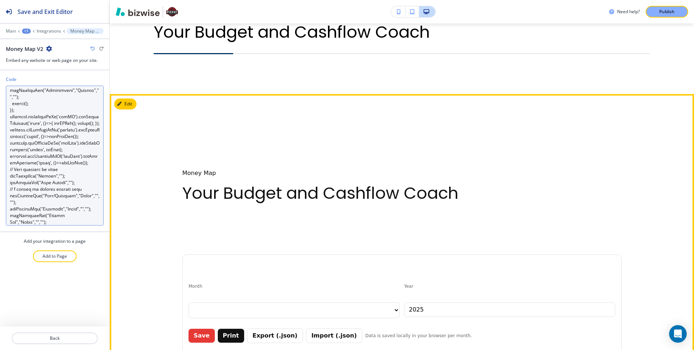
scroll to position [407, 0]
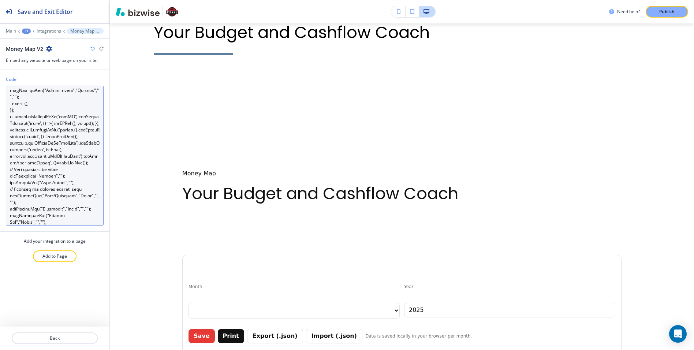
click at [85, 164] on textarea "Code" at bounding box center [55, 156] width 98 height 140
paste textarea "/* MUI fallback styles */ .professional-color-secondary-main { color: #666666 !…"
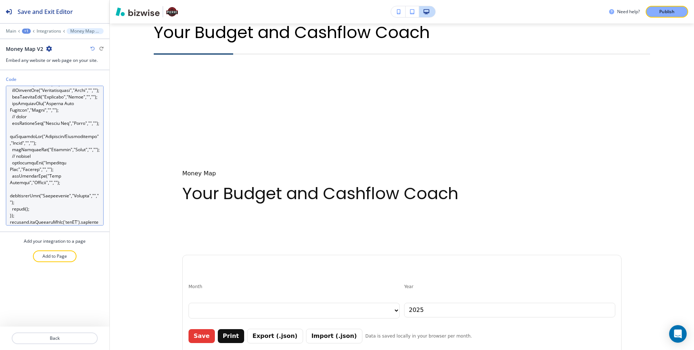
scroll to position [7638, 0]
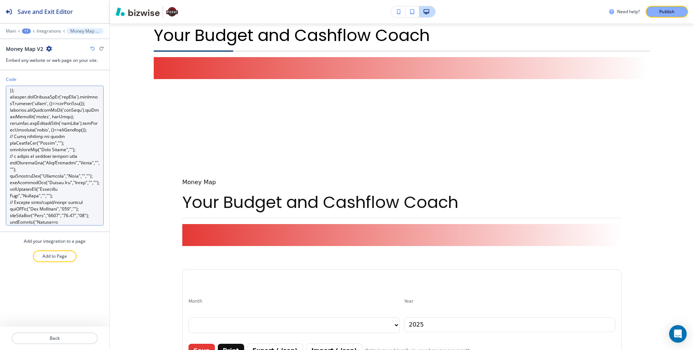
click at [51, 151] on textarea "Code" at bounding box center [55, 156] width 98 height 140
paste textarea "css-rjdm1e { height: 1px; background-color: #e0e0e0; margin: 16px 0; } </style>…"
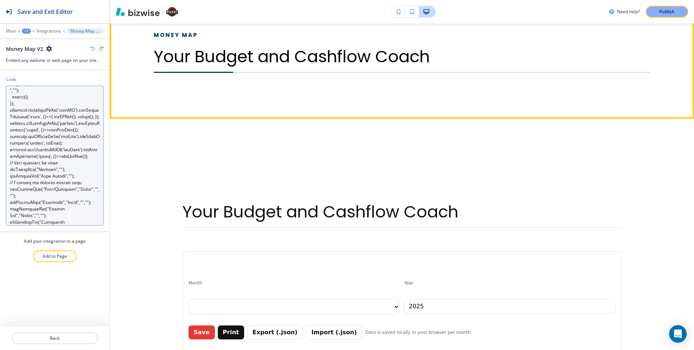
scroll to position [408, 0]
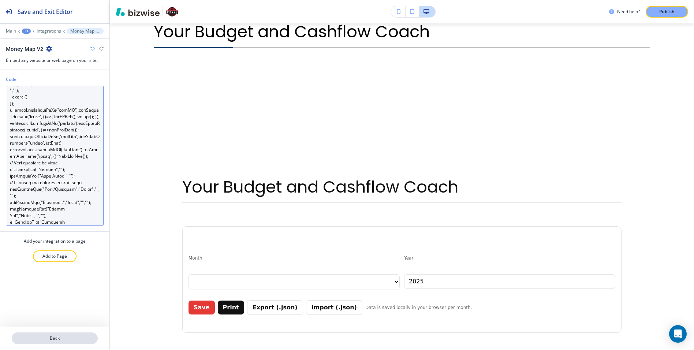
type textarea "<!DOCTYPE html> <html lang="en"> <head> <meta charset="utf-8"> <meta name="view…"
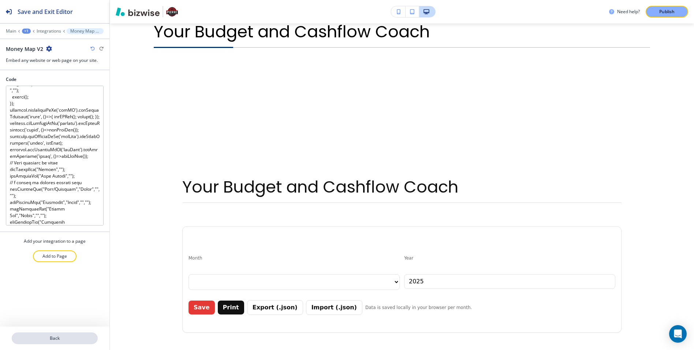
click at [63, 336] on p "Back" at bounding box center [54, 338] width 85 height 7
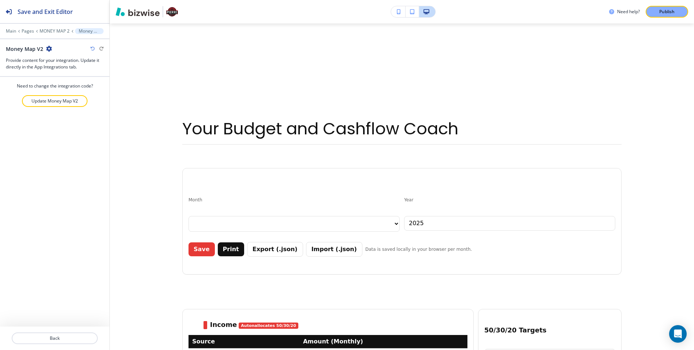
scroll to position [478, 0]
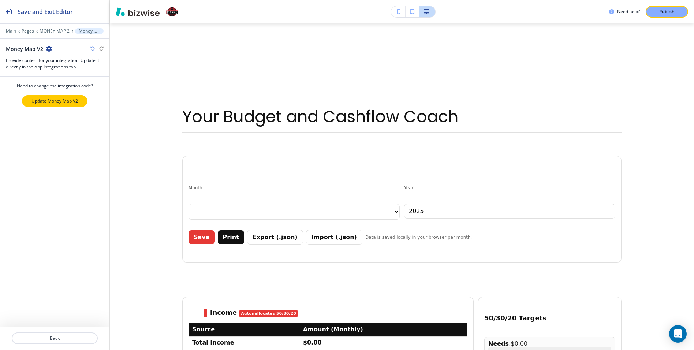
click at [63, 105] on button "Update Money Map V2" at bounding box center [55, 101] width 66 height 12
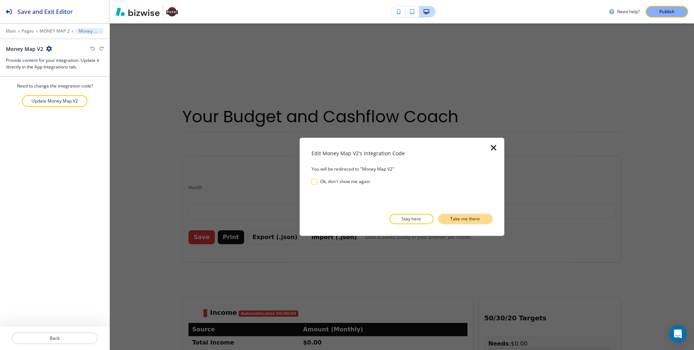
click at [453, 221] on p "Take me there" at bounding box center [465, 219] width 30 height 7
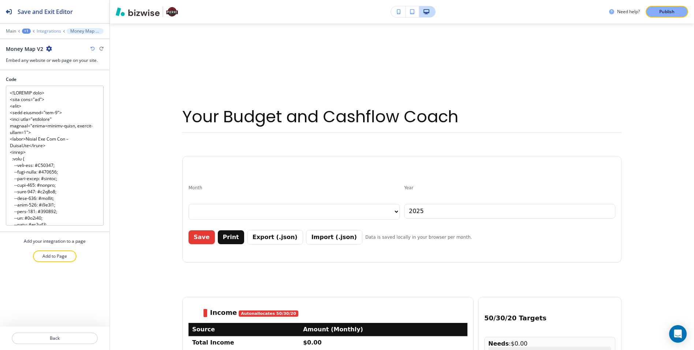
click at [53, 30] on p "Integrations" at bounding box center [49, 31] width 25 height 5
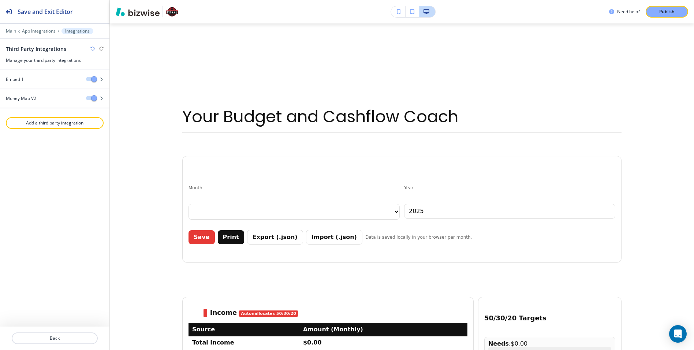
click at [7, 27] on div at bounding box center [54, 26] width 109 height 4
click at [10, 32] on p "Main" at bounding box center [11, 31] width 10 height 5
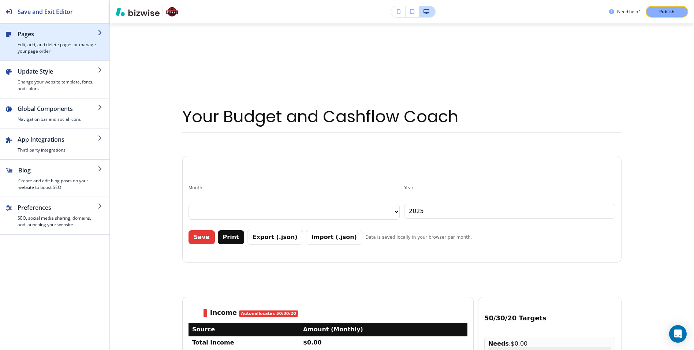
click at [44, 49] on h4 "Edit, add, and delete pages or manage your page order" at bounding box center [58, 47] width 80 height 13
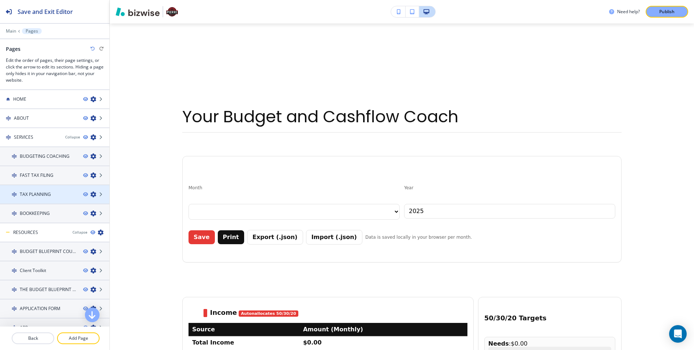
scroll to position [106, 0]
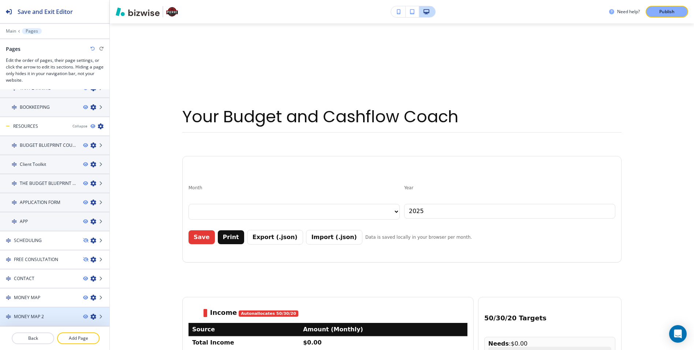
click at [31, 314] on h4 "MONEY MAP 2" at bounding box center [29, 316] width 30 height 7
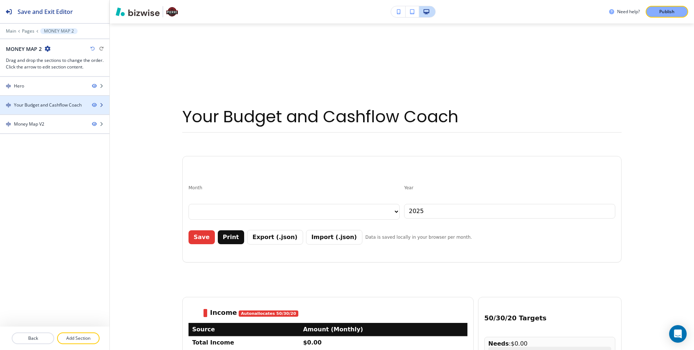
click at [45, 105] on div "Your Budget and Cashflow Coach" at bounding box center [48, 105] width 68 height 7
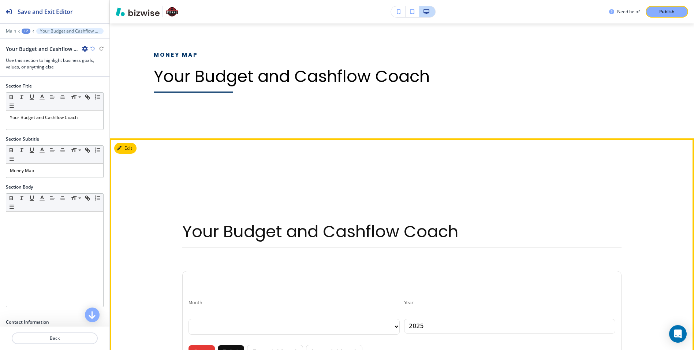
scroll to position [354, 0]
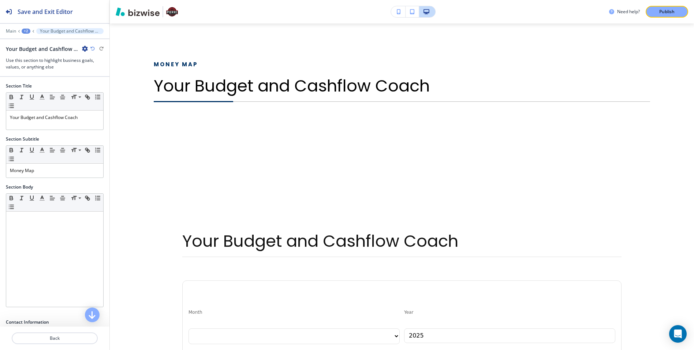
click at [82, 49] on icon "button" at bounding box center [85, 49] width 6 height 6
click at [107, 83] on button "Delete Section" at bounding box center [105, 87] width 47 height 13
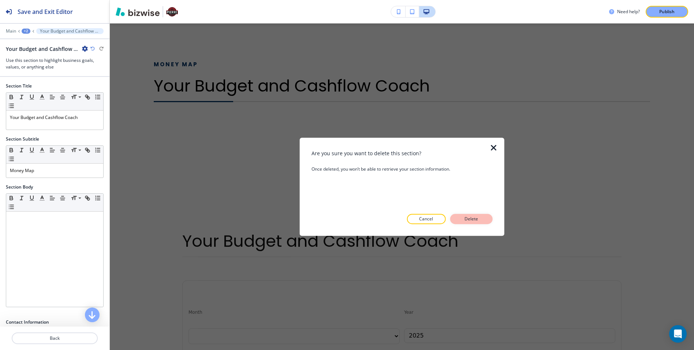
click at [470, 220] on p "Delete" at bounding box center [471, 219] width 18 height 7
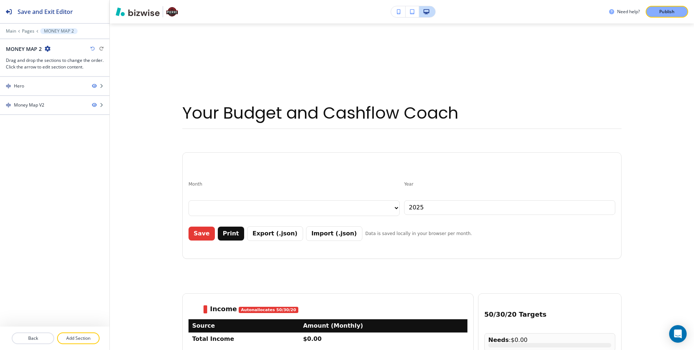
scroll to position [359, 0]
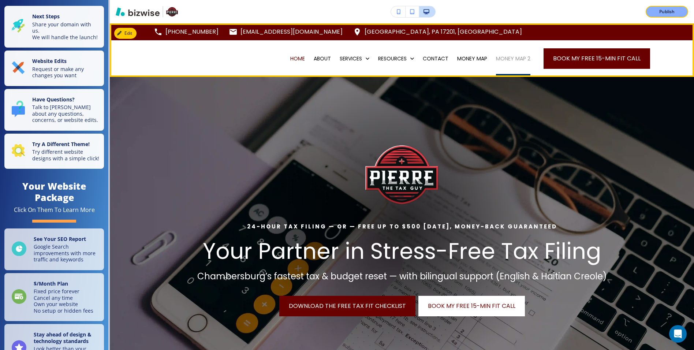
click at [522, 59] on p "MONEY MAP 2" at bounding box center [513, 58] width 34 height 7
select select "8"
select select "Groceries"
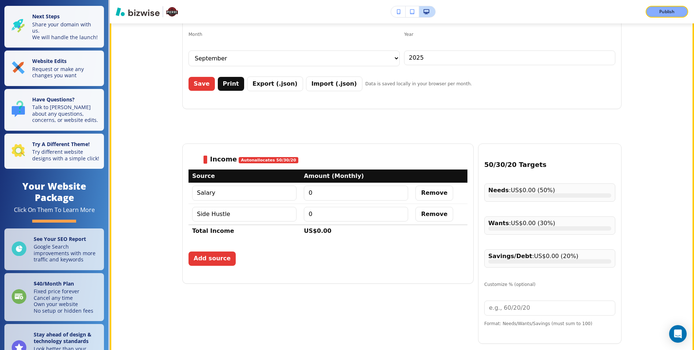
scroll to position [511, 0]
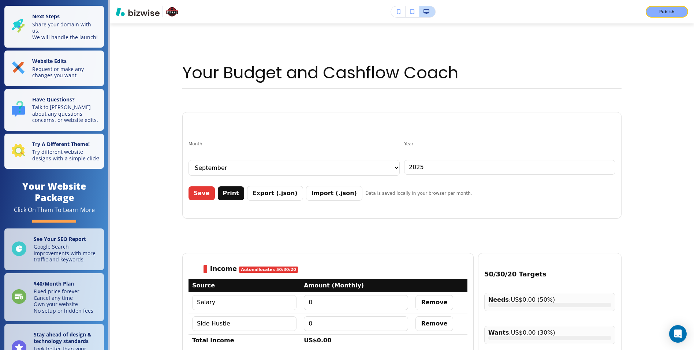
scroll to position [403, 0]
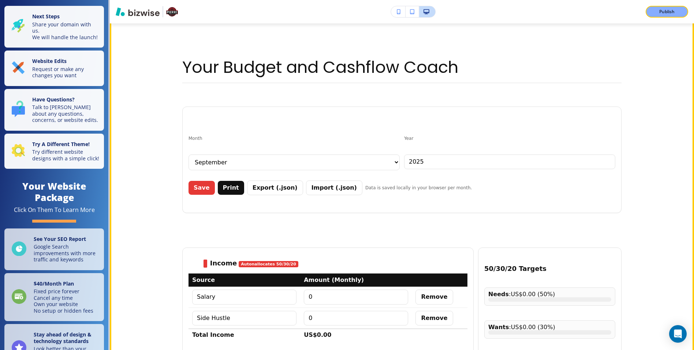
click at [312, 165] on select "January February March April May June July August September October November De…" at bounding box center [293, 162] width 211 height 16
click at [188, 154] on select "January February March April May June July August September October November De…" at bounding box center [293, 162] width 211 height 16
click at [394, 163] on select "January February March April May June July August September October November De…" at bounding box center [293, 162] width 211 height 16
select select "10"
click at [188, 154] on select "January February March April May June July August September October November De…" at bounding box center [293, 162] width 211 height 16
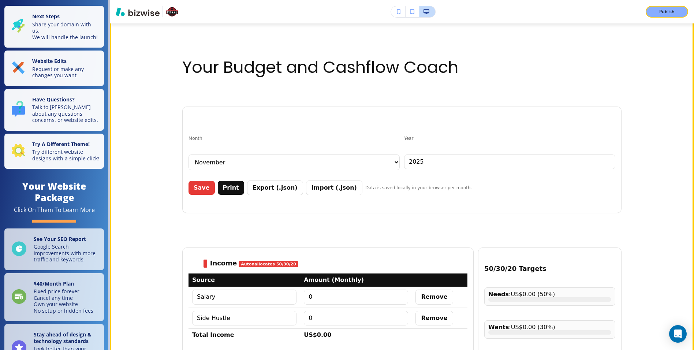
click at [427, 162] on input "2025" at bounding box center [509, 161] width 211 height 15
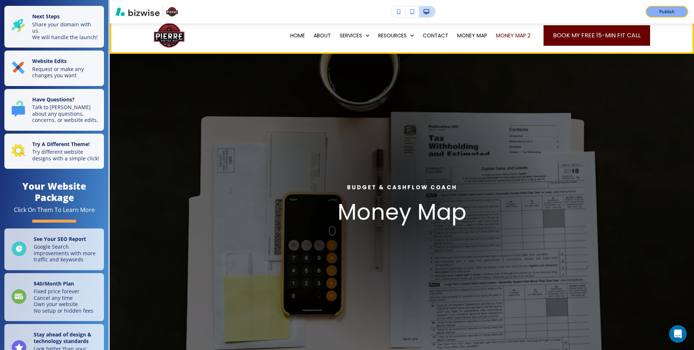
scroll to position [0, 0]
